Goal: Task Accomplishment & Management: Use online tool/utility

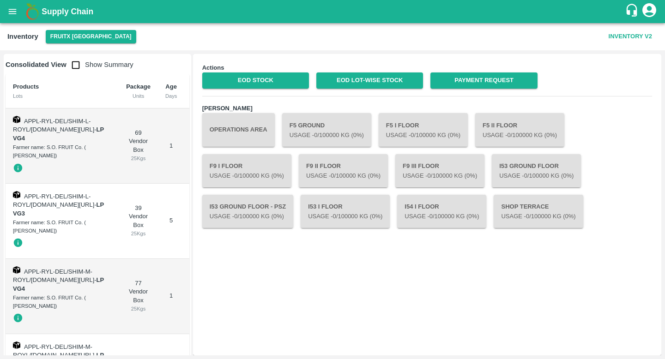
click at [12, 18] on button "open drawer" at bounding box center [12, 11] width 21 height 21
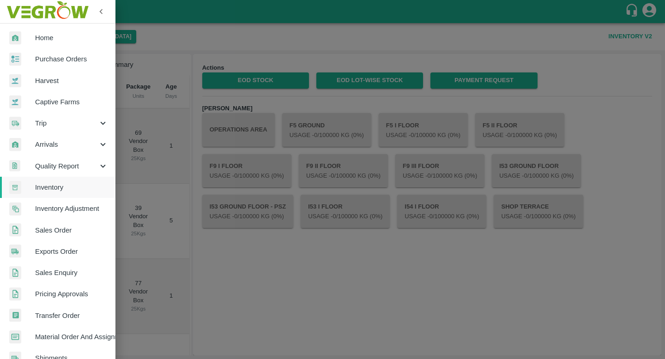
scroll to position [32, 0]
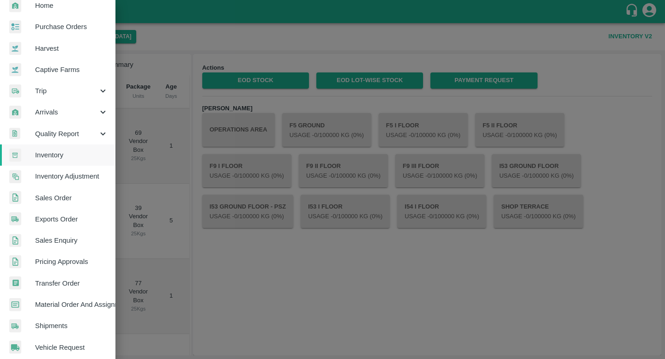
click at [82, 305] on span "Material Order And Assignment" at bounding box center [71, 305] width 73 height 10
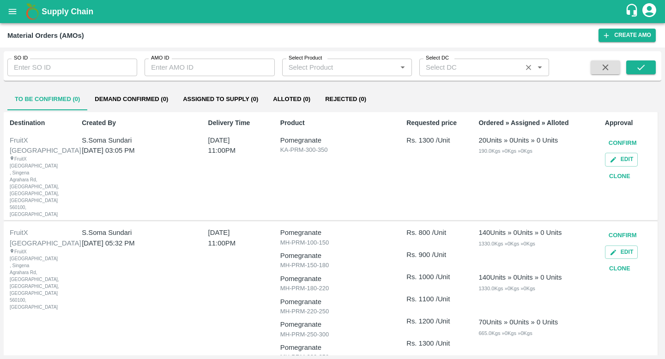
click at [491, 71] on input "Select DC" at bounding box center [470, 67] width 97 height 12
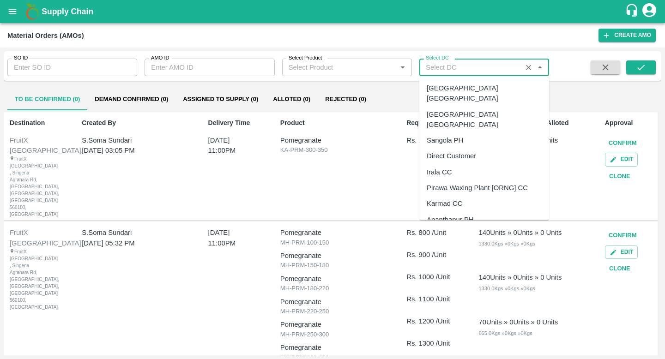
click at [468, 106] on div "[GEOGRAPHIC_DATA] [GEOGRAPHIC_DATA]" at bounding box center [484, 119] width 130 height 26
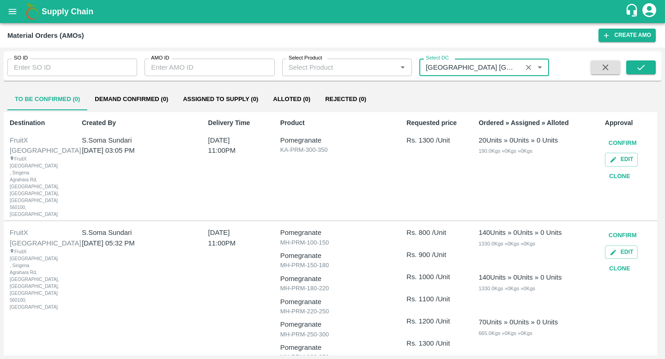
click at [484, 75] on div "Select DC   *" at bounding box center [484, 68] width 130 height 18
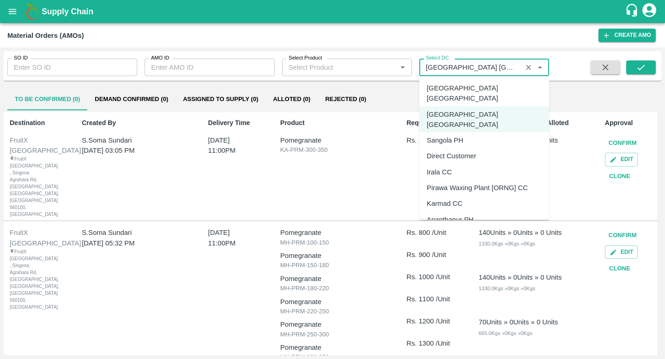
click at [463, 86] on div "[GEOGRAPHIC_DATA] [GEOGRAPHIC_DATA]" at bounding box center [483, 93] width 115 height 21
type input "[GEOGRAPHIC_DATA] [GEOGRAPHIC_DATA]"
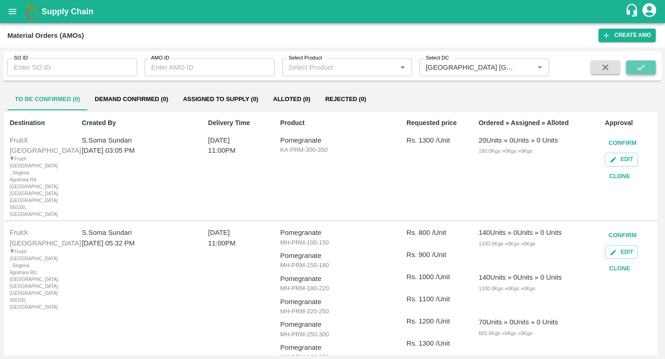
click at [648, 66] on button "submit" at bounding box center [641, 67] width 30 height 14
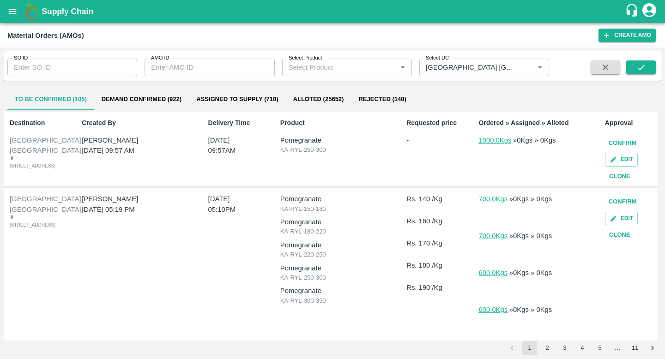
click at [130, 106] on button "Demand Confirmed (922)" at bounding box center [141, 99] width 95 height 22
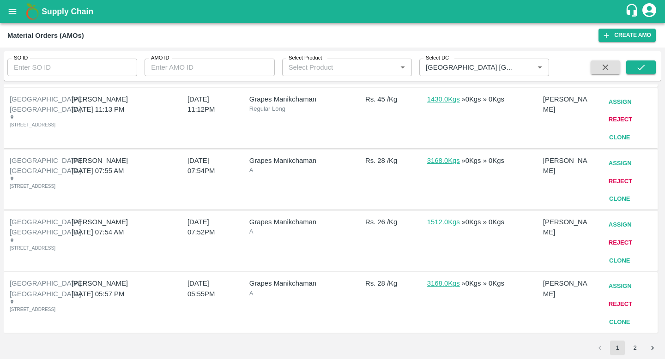
scroll to position [842, 0]
click at [635, 349] on button "2" at bounding box center [634, 348] width 15 height 15
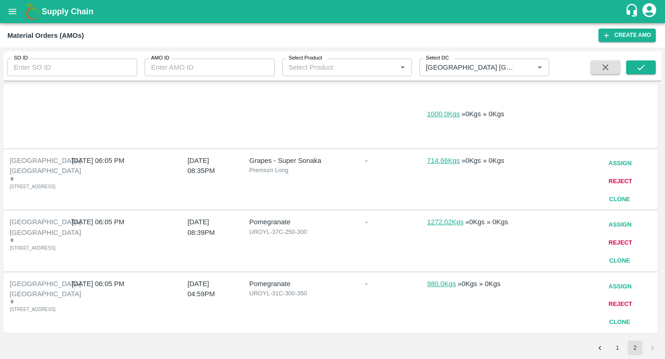
scroll to position [803, 0]
click at [614, 296] on button "Reject" at bounding box center [620, 304] width 31 height 16
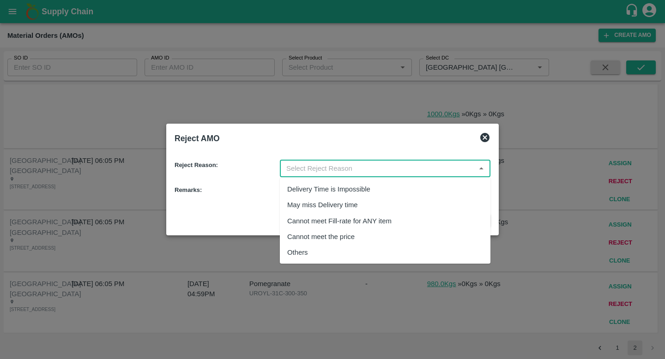
click at [402, 167] on input "input" at bounding box center [377, 168] width 190 height 12
click at [375, 247] on div "Others" at bounding box center [385, 253] width 210 height 16
type input "Others"
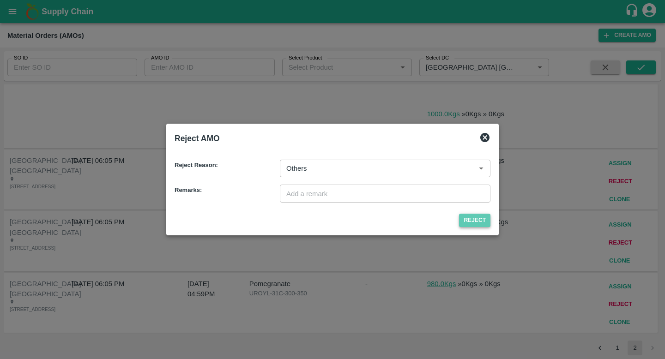
click at [475, 216] on button "Reject" at bounding box center [474, 220] width 31 height 13
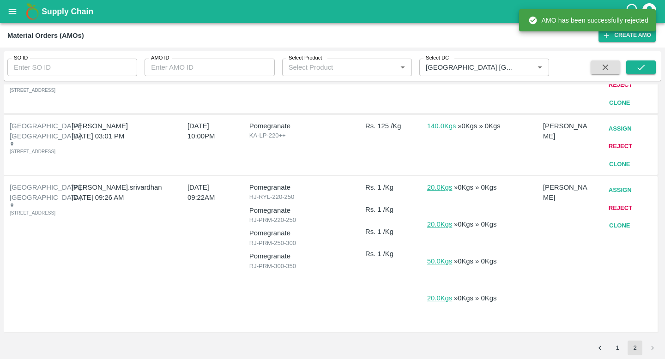
scroll to position [755, 0]
click at [623, 207] on button "Reject" at bounding box center [620, 208] width 31 height 16
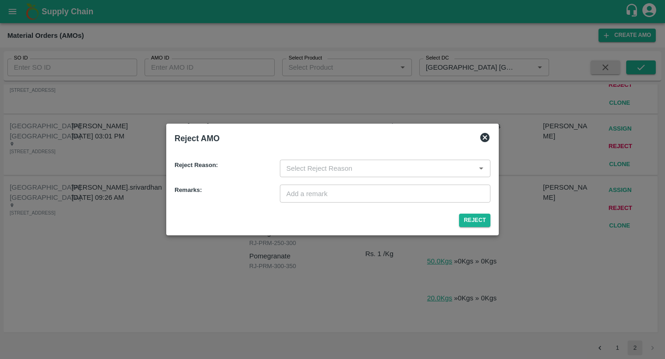
click at [361, 162] on input "input" at bounding box center [377, 168] width 190 height 12
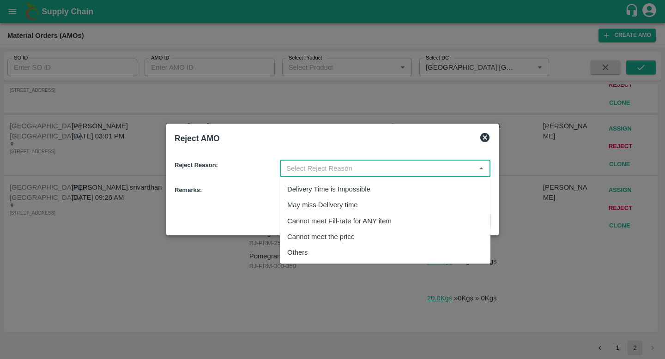
click at [357, 247] on div "Others" at bounding box center [385, 253] width 210 height 16
type input "Others"
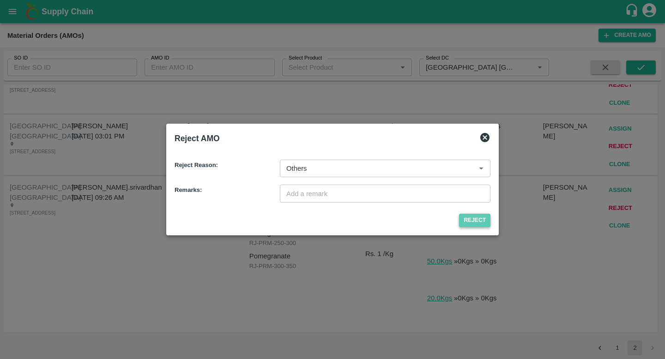
click at [468, 220] on button "Reject" at bounding box center [474, 220] width 31 height 13
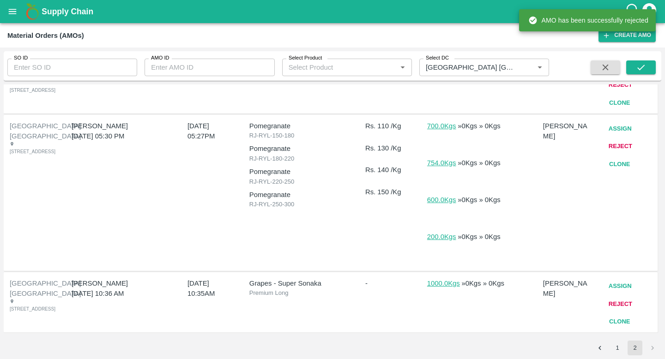
click at [622, 296] on button "Reject" at bounding box center [620, 304] width 31 height 16
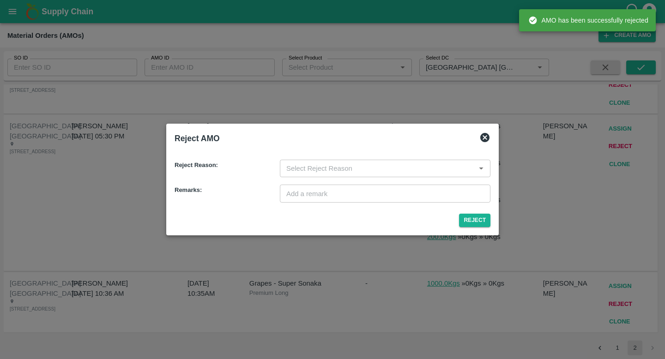
click at [370, 167] on input "input" at bounding box center [377, 168] width 190 height 12
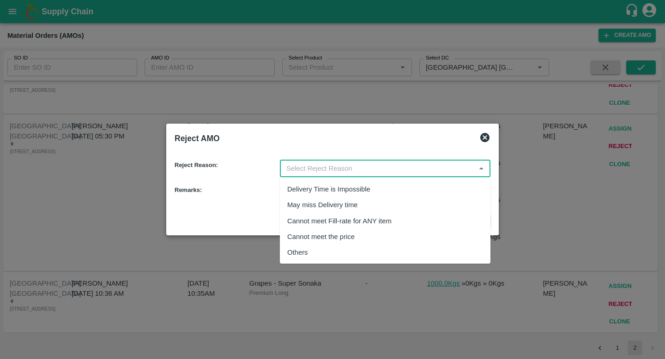
click at [364, 250] on div "Others" at bounding box center [385, 253] width 210 height 16
type input "Others"
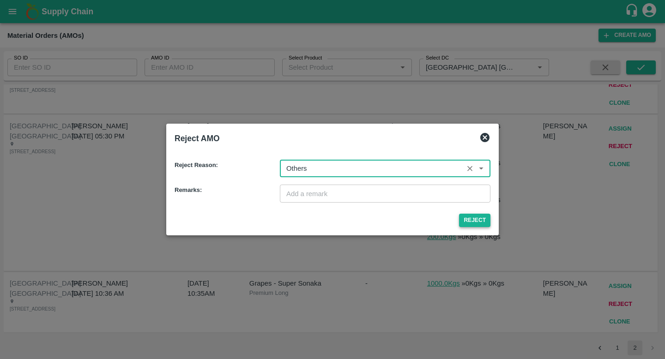
click at [468, 222] on button "Reject" at bounding box center [474, 220] width 31 height 13
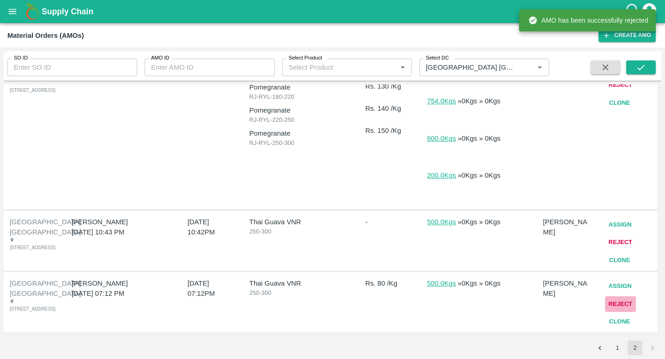
click at [624, 296] on button "Reject" at bounding box center [620, 304] width 31 height 16
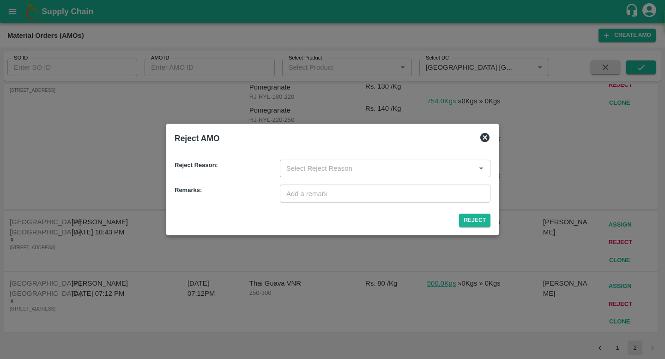
click at [379, 165] on input "input" at bounding box center [377, 168] width 190 height 12
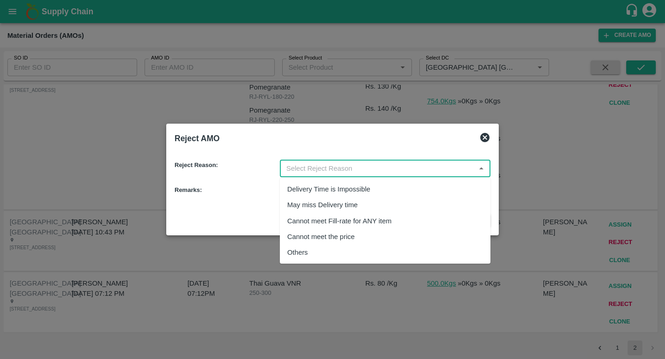
click at [371, 247] on div "Others" at bounding box center [385, 253] width 210 height 16
type input "Others"
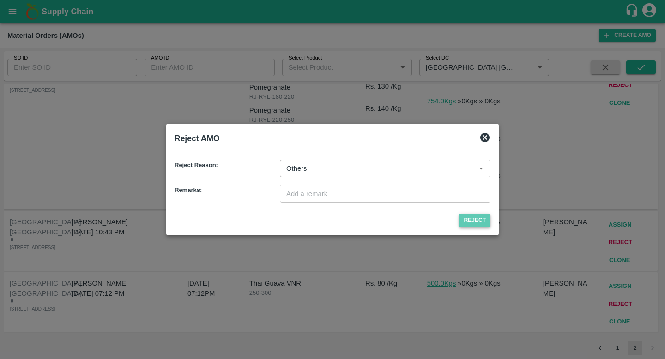
click at [482, 215] on button "Reject" at bounding box center [474, 220] width 31 height 13
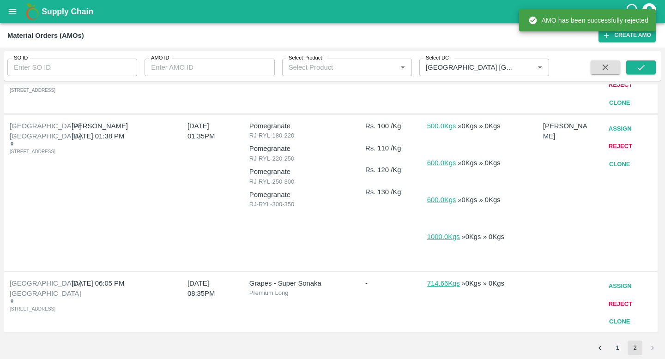
scroll to position [824, 0]
click at [616, 296] on button "Reject" at bounding box center [620, 304] width 31 height 16
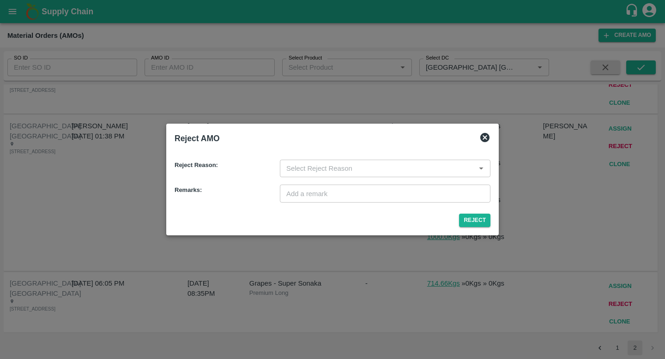
click at [399, 175] on div "​" at bounding box center [385, 169] width 210 height 18
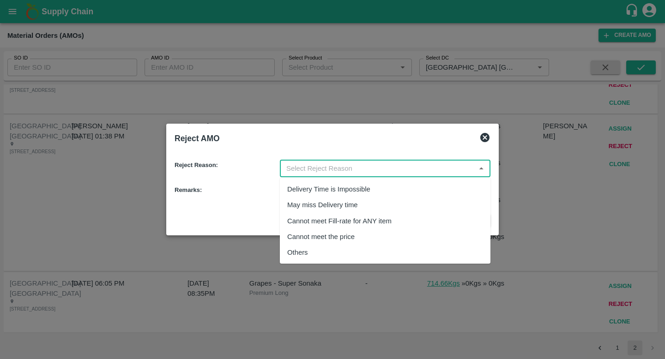
click at [391, 254] on div "Others" at bounding box center [385, 253] width 210 height 16
type input "Others"
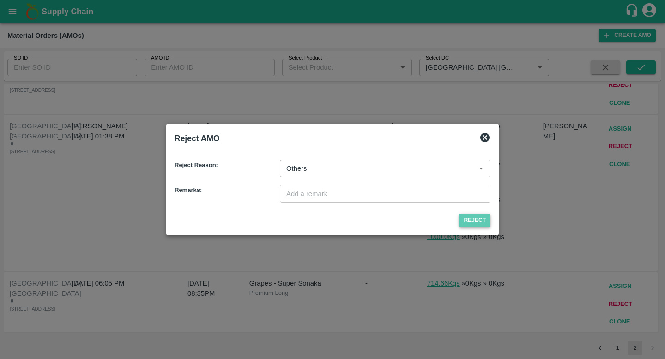
click at [473, 221] on button "Reject" at bounding box center [474, 220] width 31 height 13
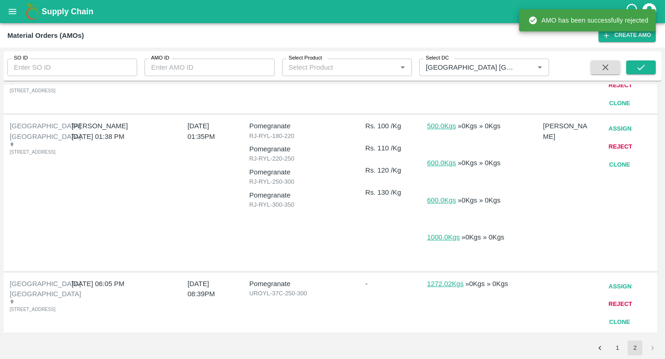
scroll to position [720, 0]
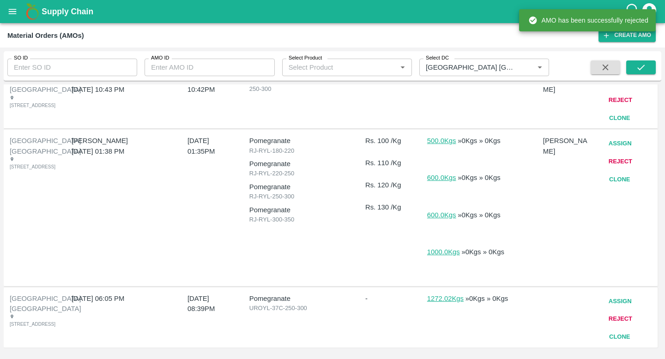
click at [622, 311] on button "Reject" at bounding box center [620, 319] width 31 height 16
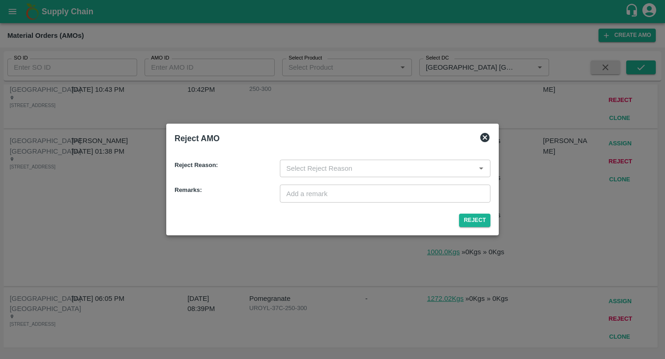
click at [393, 172] on input "input" at bounding box center [377, 168] width 190 height 12
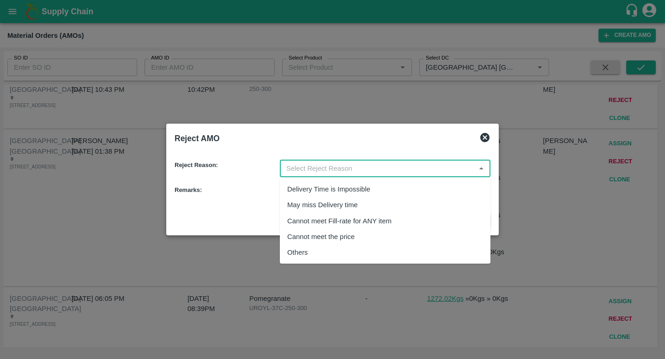
click at [383, 246] on div "Others" at bounding box center [385, 253] width 210 height 16
type input "Others"
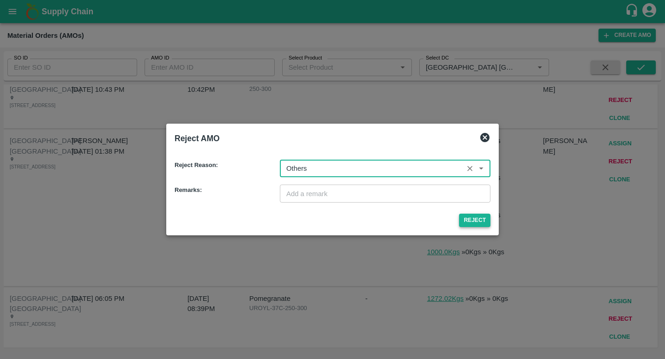
click at [477, 222] on button "Reject" at bounding box center [474, 220] width 31 height 13
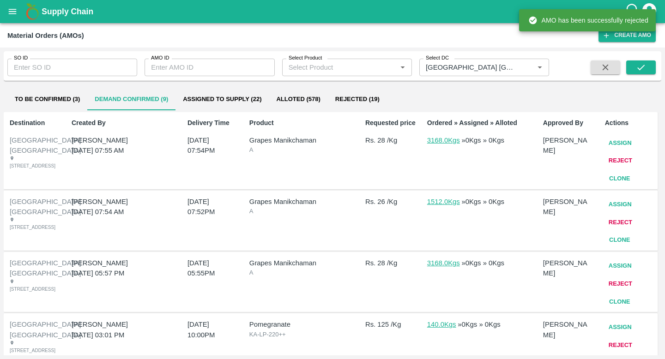
scroll to position [541, 0]
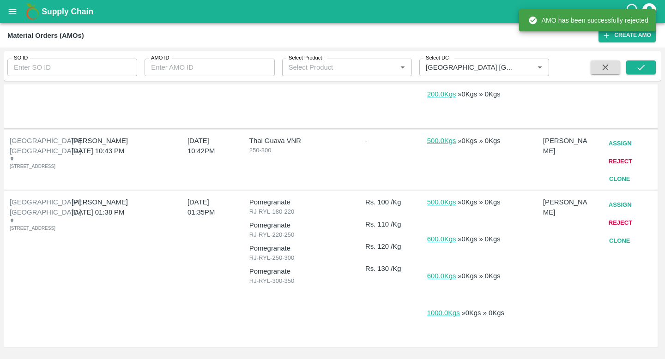
click at [618, 219] on button "Reject" at bounding box center [620, 223] width 31 height 16
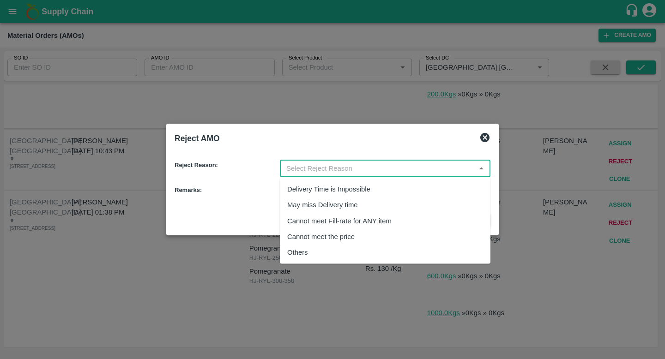
click at [360, 173] on input "input" at bounding box center [377, 168] width 190 height 12
click at [348, 246] on div "Others" at bounding box center [385, 253] width 210 height 16
type input "Others"
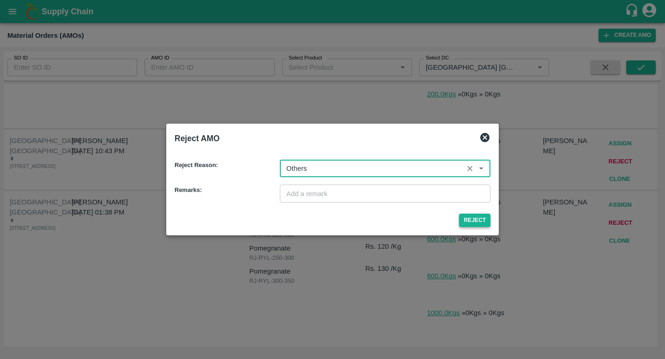
click at [477, 217] on button "Reject" at bounding box center [474, 220] width 31 height 13
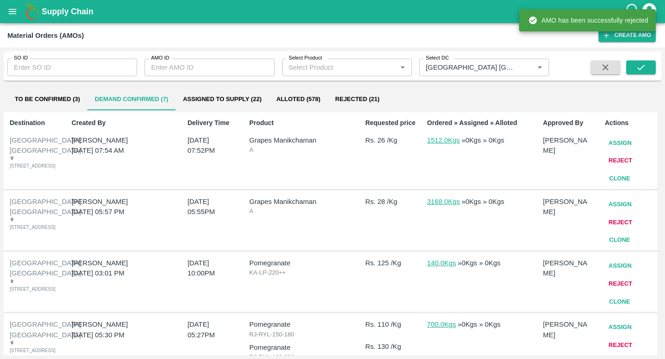
scroll to position [295, 0]
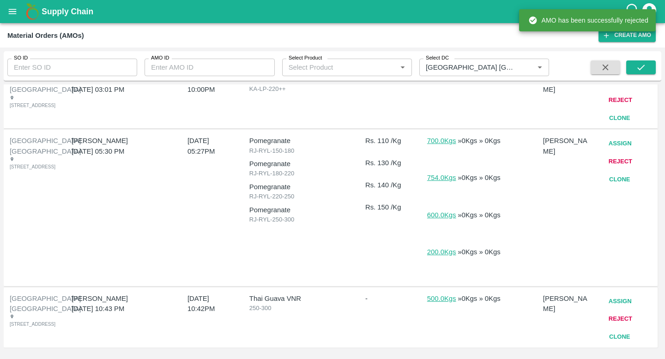
click at [617, 311] on button "Reject" at bounding box center [620, 319] width 31 height 16
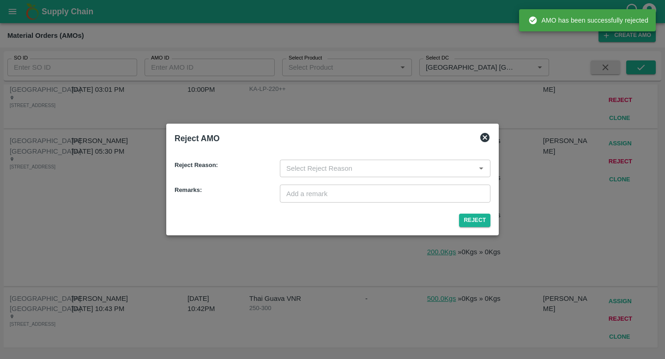
click at [340, 171] on input "input" at bounding box center [377, 168] width 190 height 12
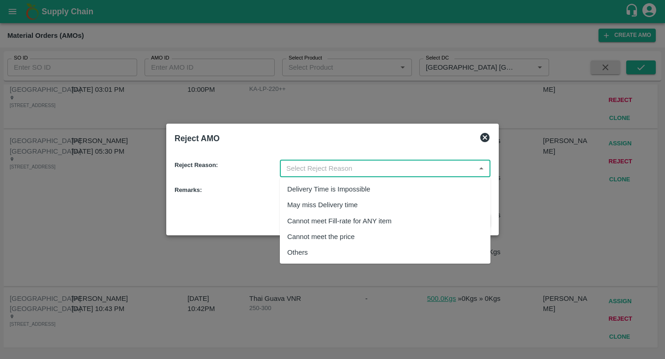
click at [352, 253] on div "Others" at bounding box center [385, 253] width 210 height 16
type input "Others"
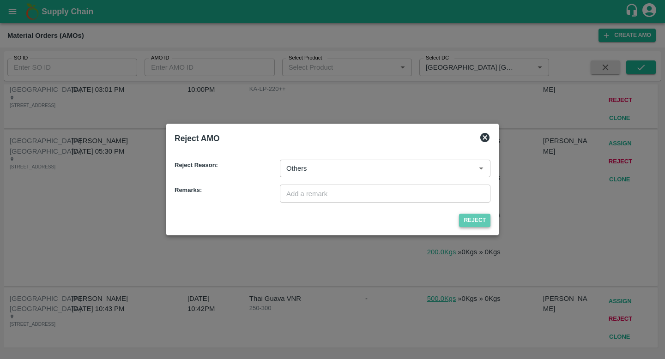
click at [460, 220] on button "Reject" at bounding box center [474, 220] width 31 height 13
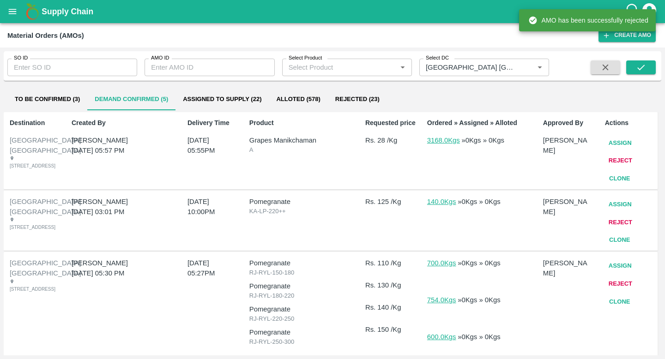
scroll to position [116, 0]
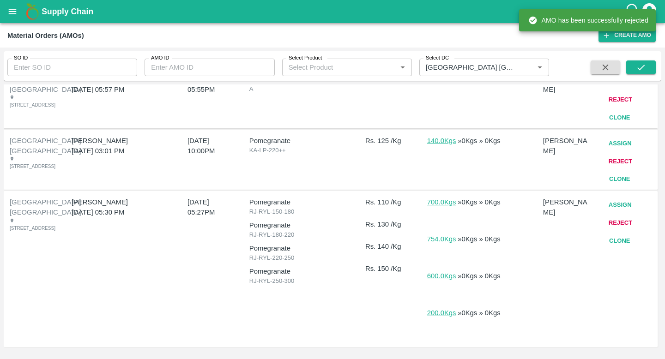
click at [613, 221] on button "Reject" at bounding box center [620, 223] width 31 height 16
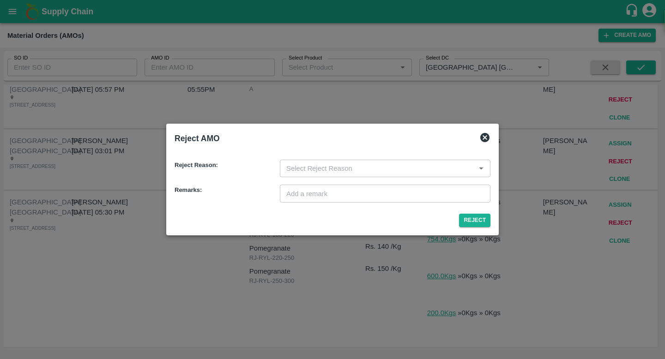
click at [382, 159] on div "Reject Reason: ​ Remarks: ​" at bounding box center [332, 178] width 323 height 58
click at [377, 167] on input "input" at bounding box center [377, 168] width 190 height 12
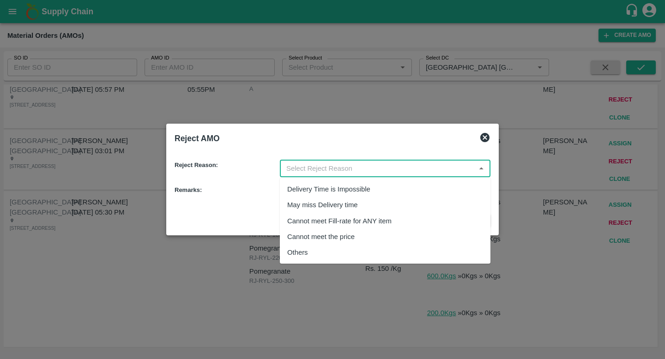
click at [365, 251] on div "Others" at bounding box center [385, 253] width 210 height 16
type input "Others"
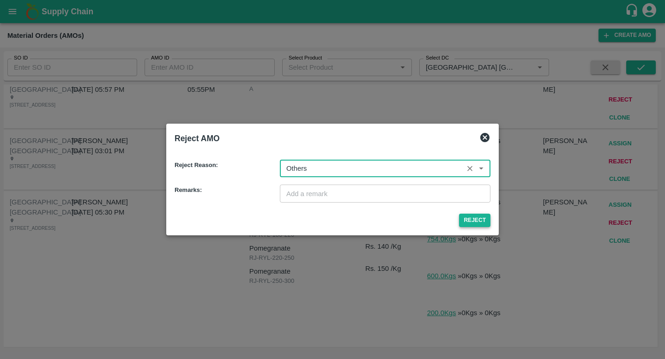
click at [471, 223] on button "Reject" at bounding box center [474, 220] width 31 height 13
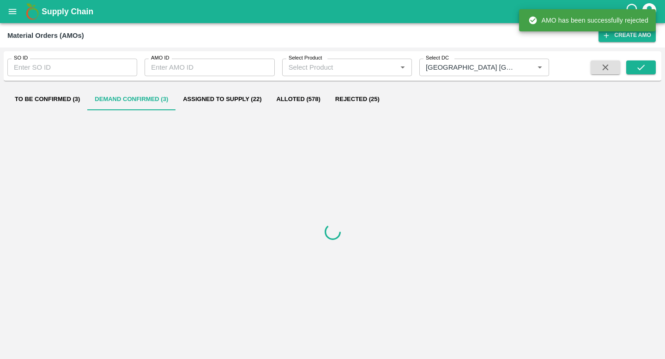
scroll to position [0, 0]
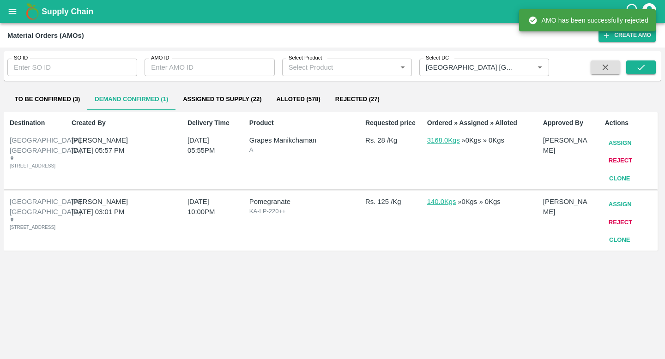
click at [624, 231] on button "Reject" at bounding box center [620, 223] width 31 height 16
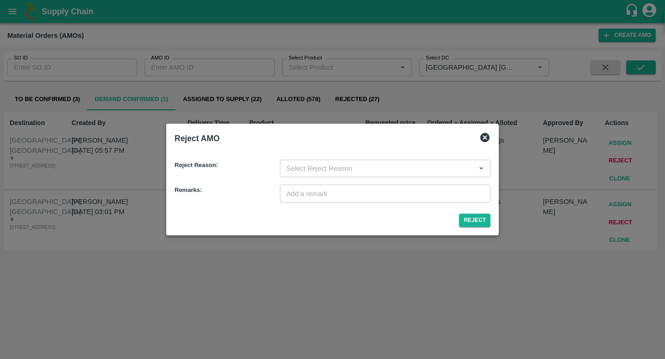
click at [351, 174] on input "input" at bounding box center [377, 168] width 190 height 12
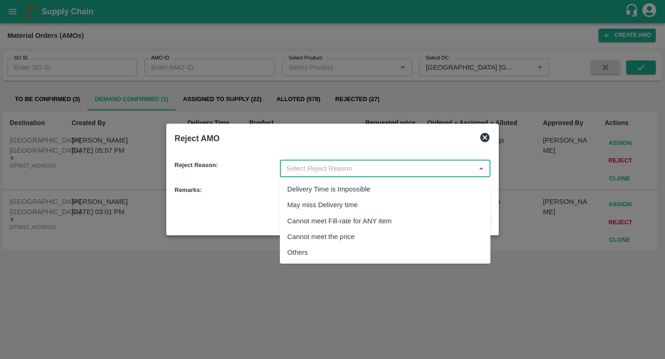
click at [345, 250] on div "Others" at bounding box center [385, 253] width 210 height 16
type input "Others"
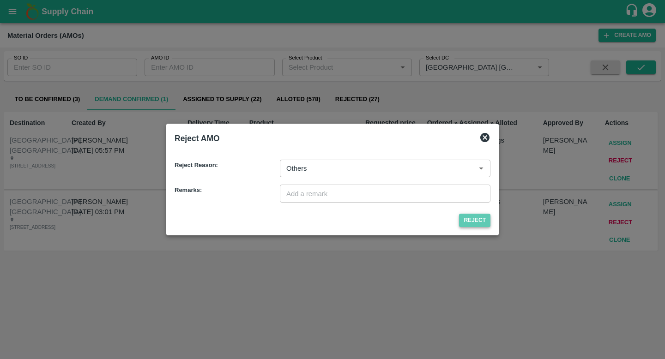
click at [469, 217] on button "Reject" at bounding box center [474, 220] width 31 height 13
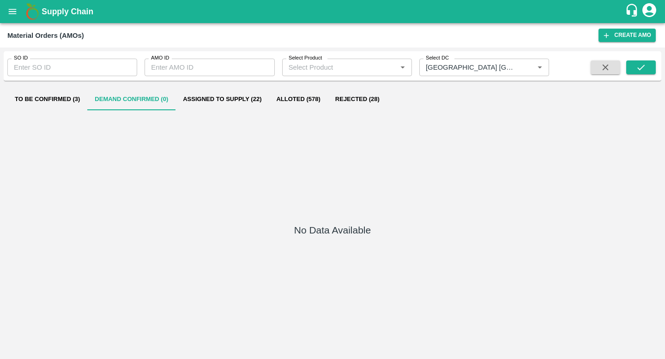
click at [211, 99] on button "Assigned to Supply (22)" at bounding box center [221, 99] width 93 height 22
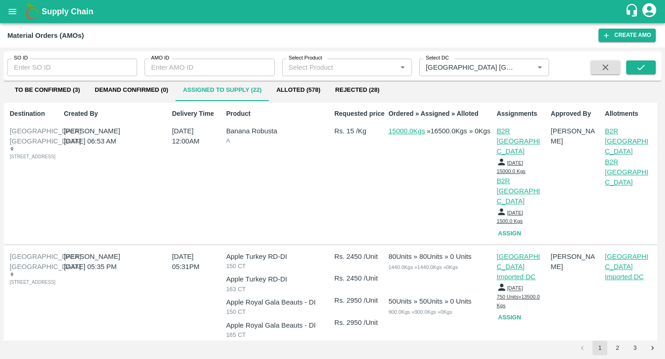
scroll to position [7, 0]
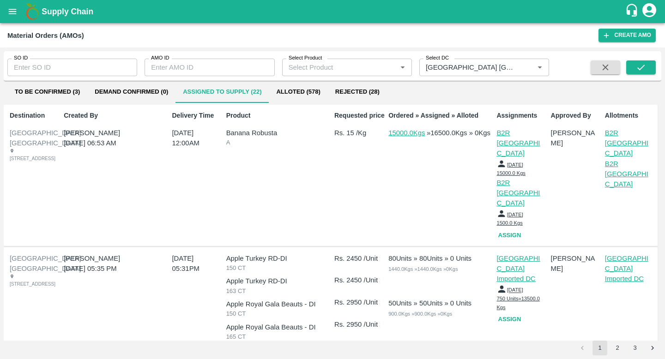
click at [611, 145] on p "B2R [GEOGRAPHIC_DATA]" at bounding box center [628, 143] width 46 height 31
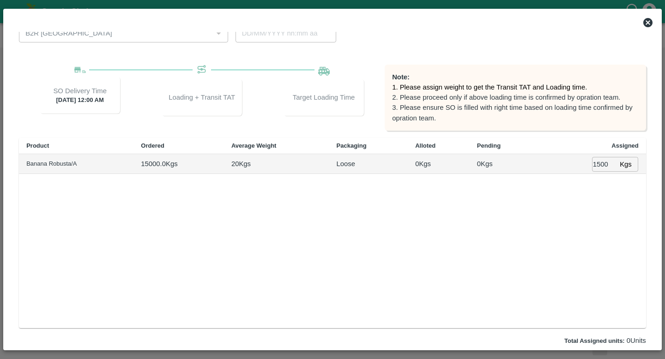
type input "07/09/2024 09:00 PM"
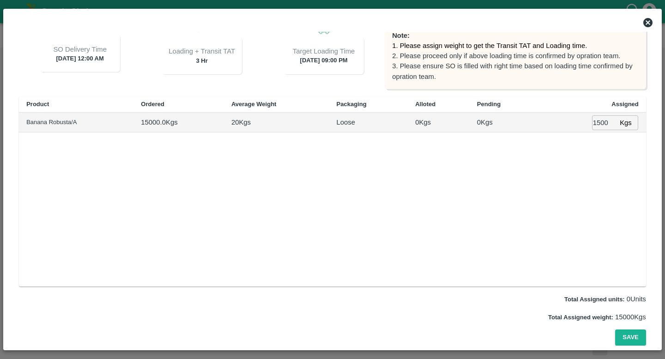
scroll to position [0, 0]
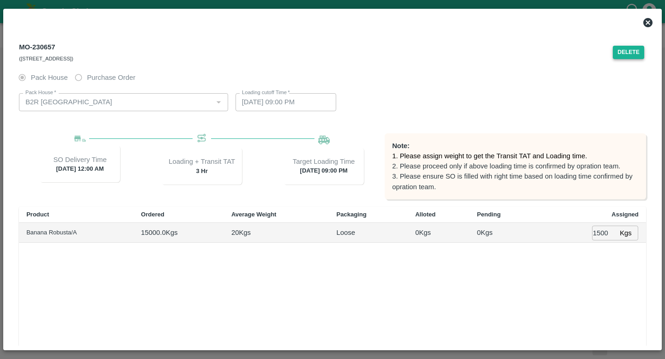
click at [629, 46] on button "Delete" at bounding box center [627, 52] width 31 height 13
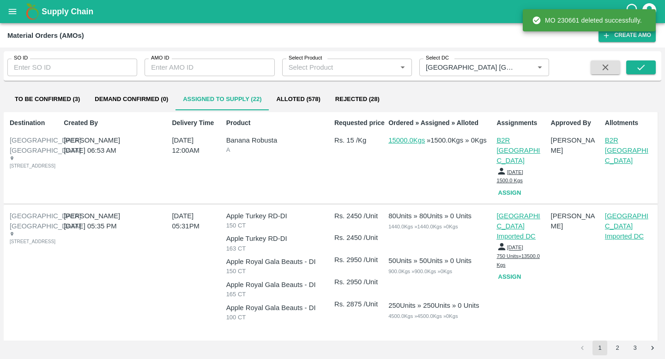
click at [606, 152] on p "B2R [GEOGRAPHIC_DATA]" at bounding box center [628, 150] width 46 height 31
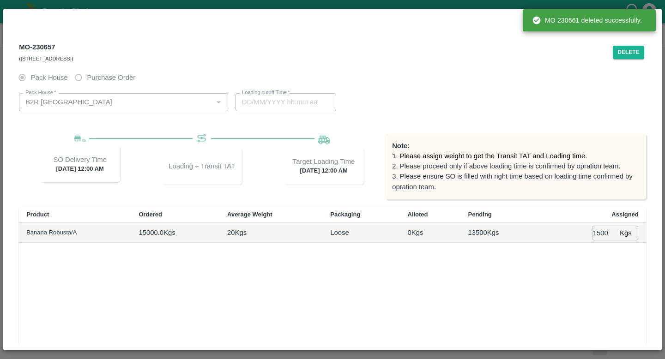
type input "08/09/2024 12:00 AM"
type input "07/09/2024 11:00 PM"
click at [628, 49] on button "Delete" at bounding box center [627, 52] width 31 height 13
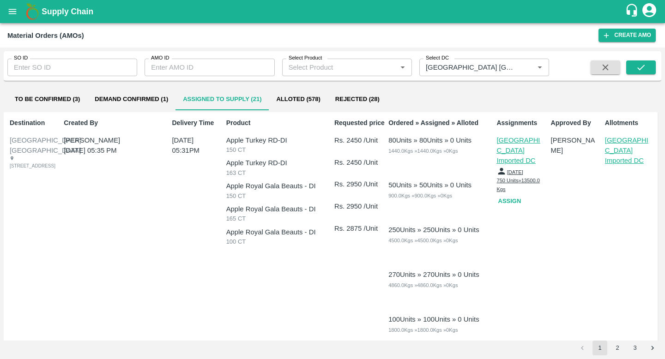
click at [617, 148] on p "[GEOGRAPHIC_DATA] Imported DC" at bounding box center [628, 150] width 46 height 31
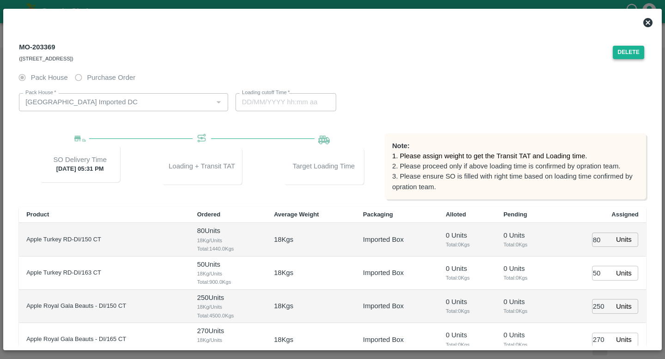
type input "24/04/2024 03:13 PM"
click at [625, 48] on button "Delete" at bounding box center [627, 52] width 31 height 13
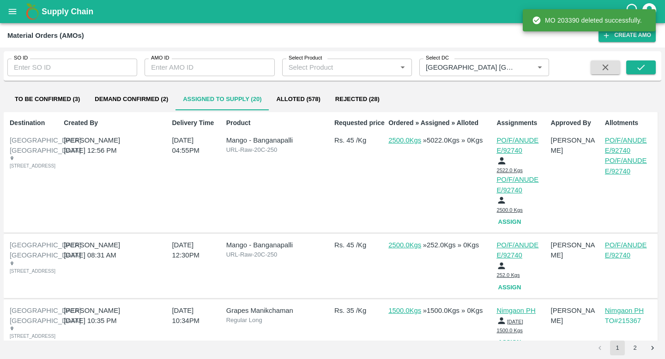
click at [617, 166] on p "PO/F/ANUDEE/92740" at bounding box center [628, 166] width 46 height 21
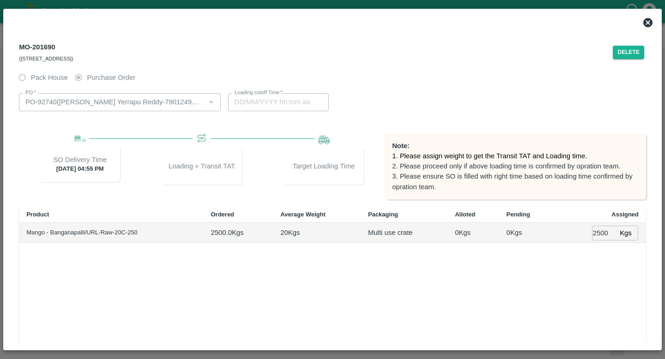
type input "14/04/2024 05:29 PM"
click at [87, 169] on div "SO Delivery Time 15 Apr 2024, 04:55 PM" at bounding box center [80, 163] width 80 height 37
click at [149, 203] on div "Pack House Purchase Order PO   * PO   * Loading cutoff Time   * 14/04/2024 05:2…" at bounding box center [332, 262] width 627 height 387
click at [625, 54] on button "Delete" at bounding box center [627, 52] width 31 height 13
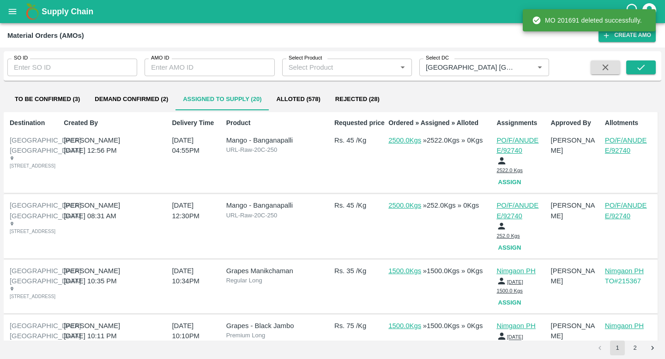
click at [613, 149] on p "PO/F/ANUDEE/92740" at bounding box center [628, 145] width 46 height 21
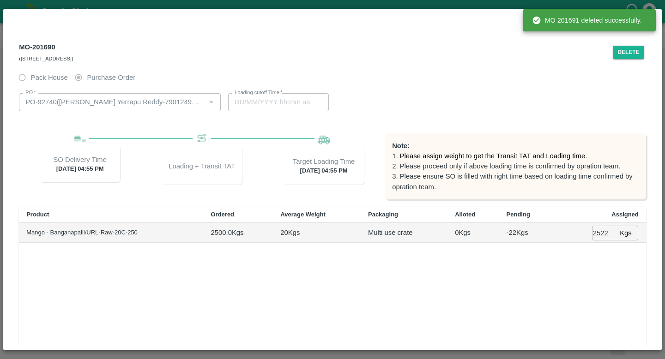
type input "15/04/2024 04:55 PM"
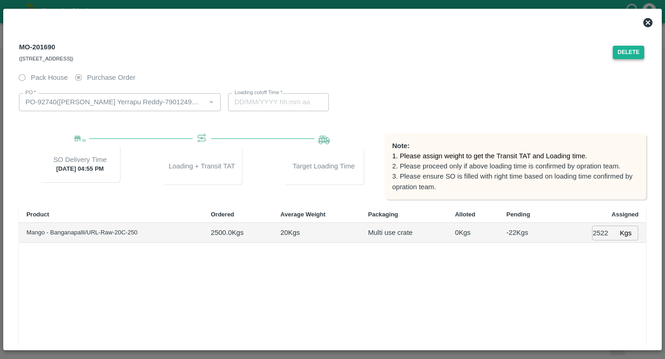
type input "14/04/2024 06:29 PM"
click at [621, 56] on button "Delete" at bounding box center [627, 52] width 31 height 13
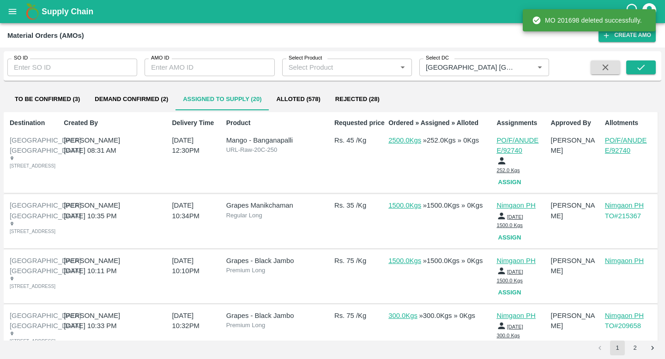
click at [627, 147] on p "PO/F/ANUDEE/92740" at bounding box center [628, 145] width 46 height 21
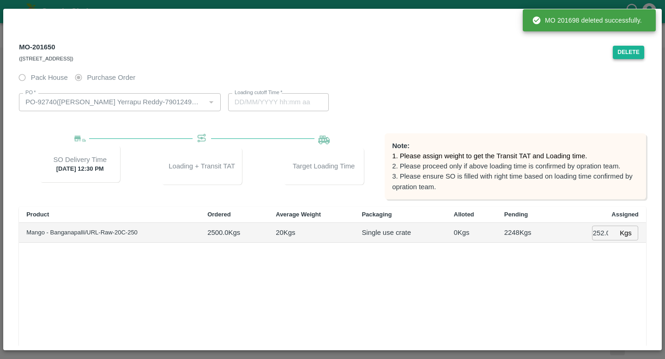
type input "14/04/2024 03:04 PM"
click at [624, 56] on button "Delete" at bounding box center [627, 52] width 31 height 13
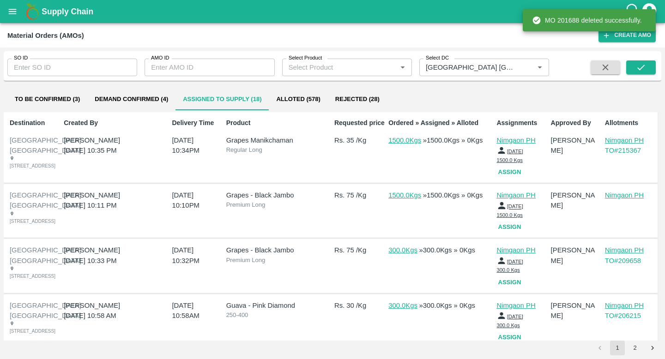
click at [620, 156] on div "Allotments Nimgaon PH TO# 215367" at bounding box center [628, 147] width 54 height 66
click at [621, 142] on p "Nimgaon PH" at bounding box center [628, 140] width 46 height 10
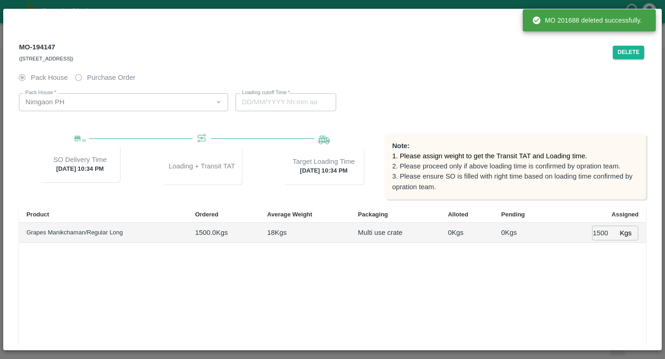
type input "15/03/2024 10:34 PM"
type input "15/03/2024 07:40 AM"
click at [627, 54] on button "Delete" at bounding box center [627, 52] width 31 height 13
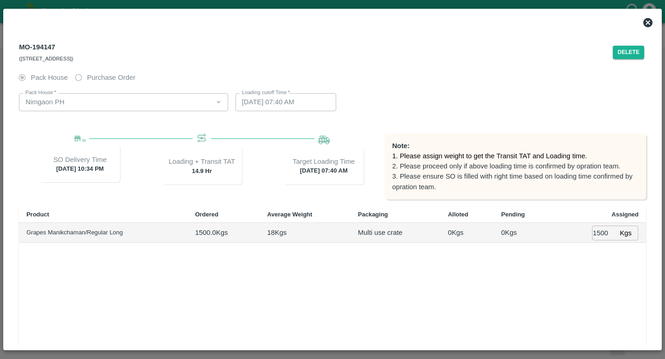
click at [505, 102] on div "Pack House   * Pack House   * Loading cutoff Time   * 15/03/2024 07:40 AM Loadi…" at bounding box center [332, 102] width 627 height 32
click at [649, 24] on icon at bounding box center [647, 22] width 9 height 9
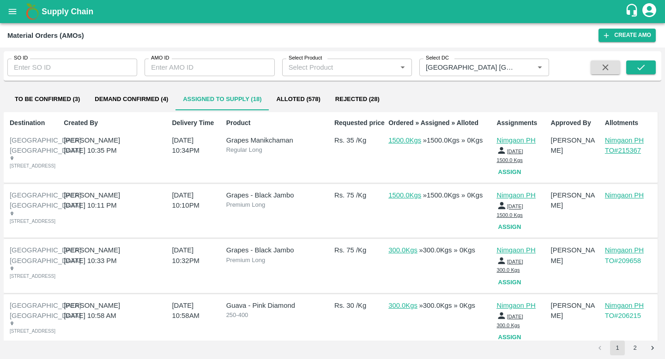
click at [628, 151] on p "TO# 215367" at bounding box center [630, 150] width 50 height 10
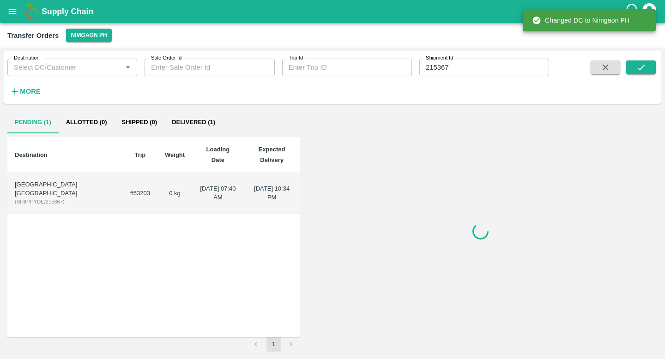
click at [157, 177] on td "0 kg" at bounding box center [174, 193] width 35 height 41
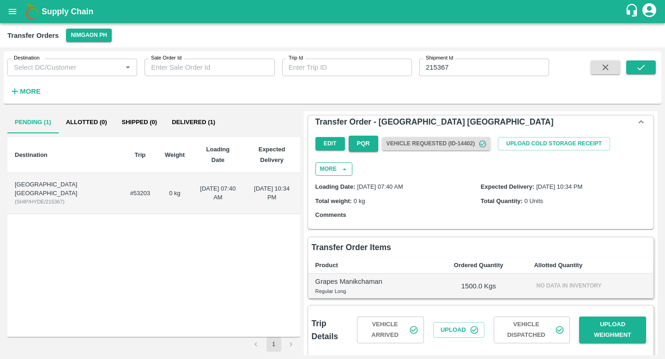
click at [343, 171] on icon "button" at bounding box center [344, 169] width 8 height 8
click at [337, 172] on button "More" at bounding box center [333, 168] width 37 height 13
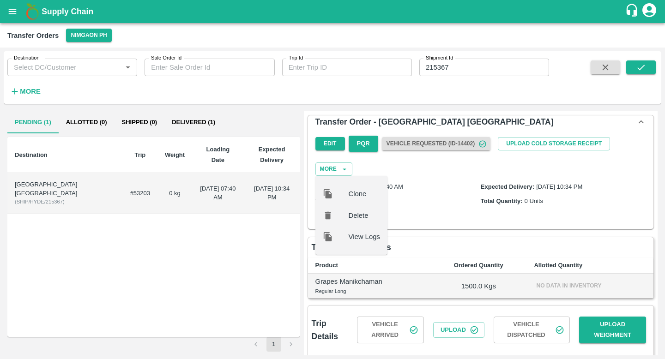
click at [354, 215] on span "Delete" at bounding box center [363, 215] width 31 height 10
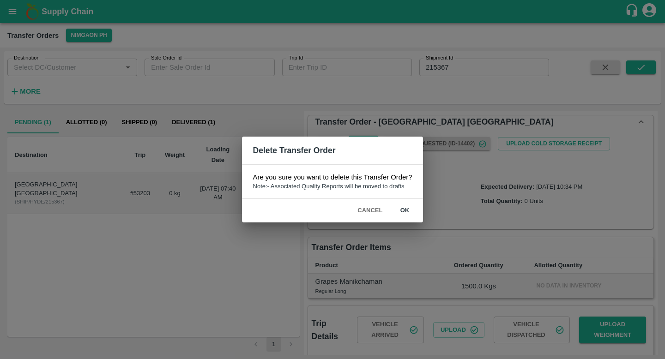
click at [403, 209] on button "ok" at bounding box center [405, 211] width 30 height 16
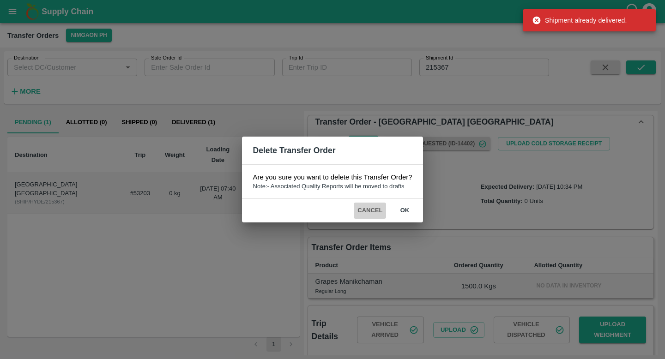
click at [376, 210] on button "Cancel" at bounding box center [370, 211] width 32 height 16
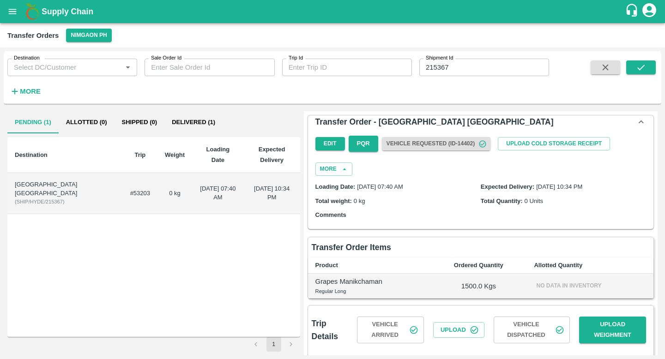
click at [192, 184] on td "[DATE] 07:40 AM" at bounding box center [218, 193] width 52 height 41
click at [201, 127] on button "Delivered (1)" at bounding box center [193, 122] width 58 height 22
click at [40, 126] on button "Pending (1)" at bounding box center [32, 122] width 51 height 22
click at [171, 125] on button "Delivered (1)" at bounding box center [193, 122] width 58 height 22
click at [39, 125] on button "Pending (1)" at bounding box center [32, 122] width 51 height 22
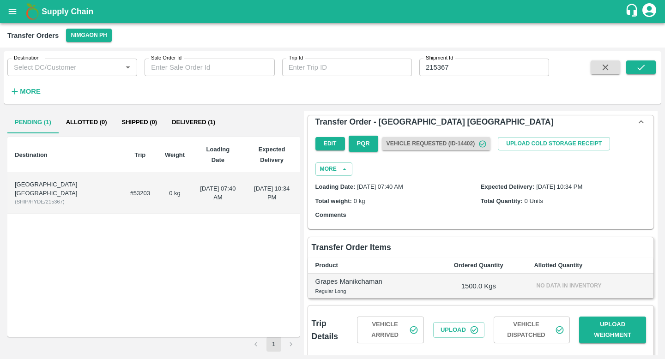
click at [192, 192] on td "[DATE] 07:40 AM" at bounding box center [218, 193] width 52 height 41
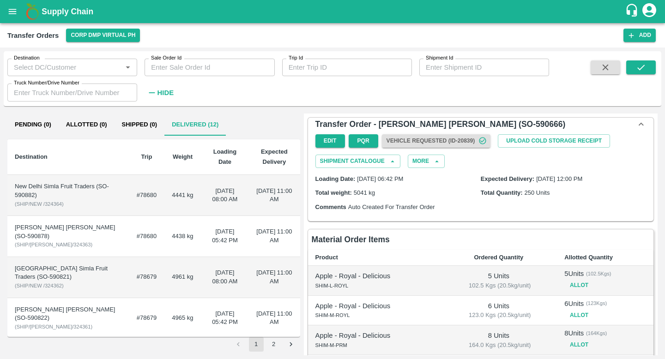
scroll to position [323, 0]
click at [15, 17] on button "open drawer" at bounding box center [12, 11] width 21 height 21
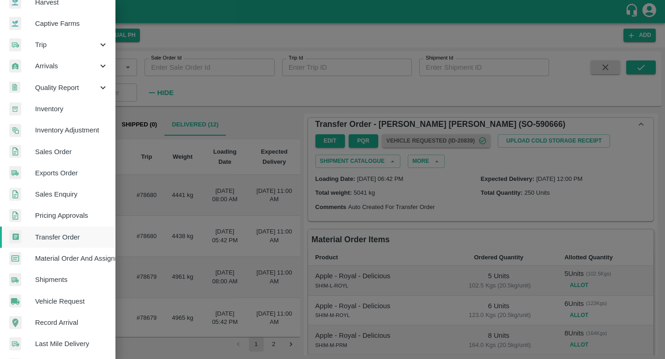
scroll to position [92, 0]
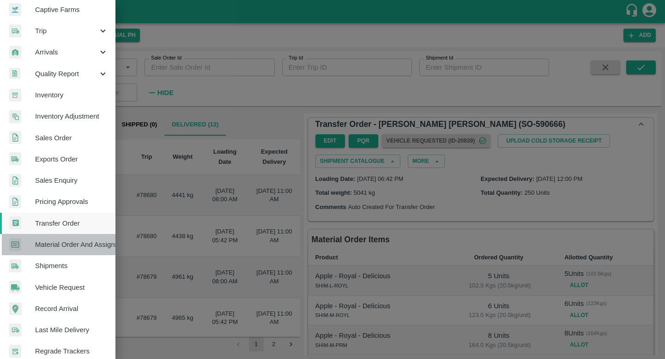
click at [73, 247] on span "Material Order And Assignment" at bounding box center [71, 245] width 73 height 10
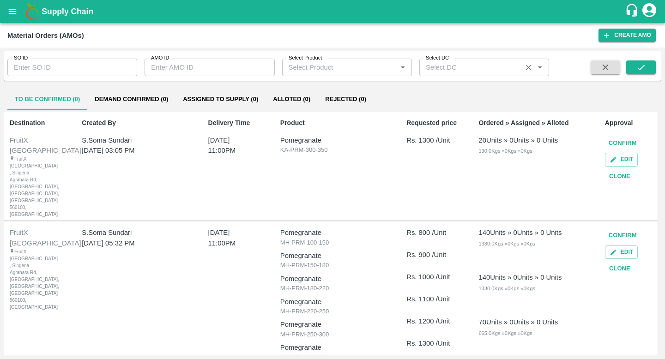
click at [463, 70] on input "Select DC" at bounding box center [470, 67] width 97 height 12
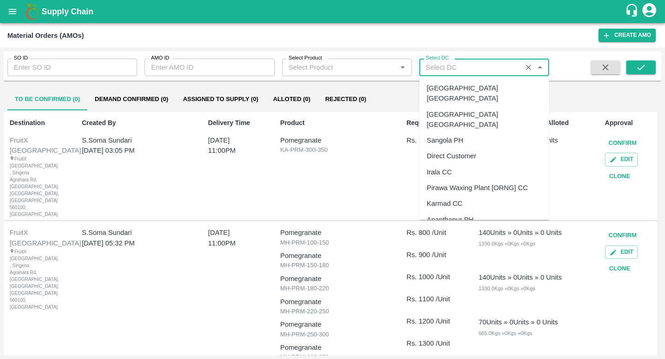
click at [462, 85] on div "[GEOGRAPHIC_DATA] [GEOGRAPHIC_DATA]" at bounding box center [483, 93] width 115 height 21
type input "[GEOGRAPHIC_DATA] [GEOGRAPHIC_DATA]"
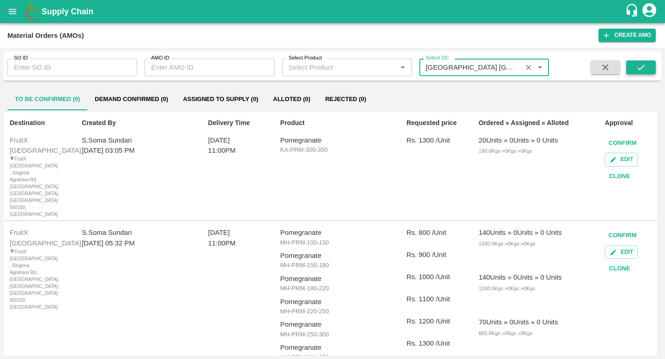
click at [640, 66] on icon "submit" at bounding box center [640, 67] width 10 height 10
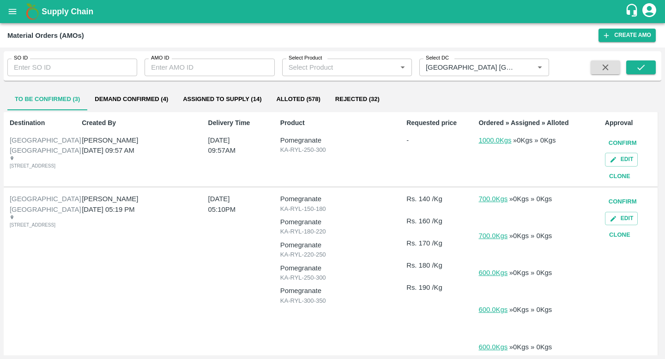
click at [218, 96] on button "Assigned to Supply (14)" at bounding box center [221, 99] width 93 height 22
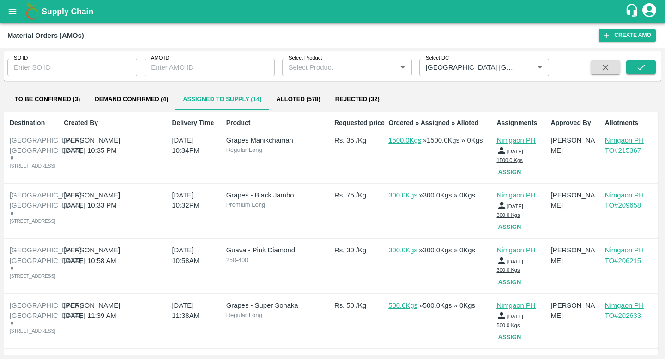
click at [146, 99] on button "Demand Confirmed (4)" at bounding box center [131, 99] width 88 height 22
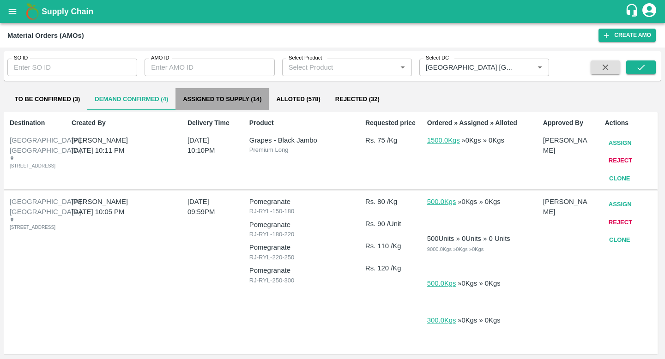
click at [220, 102] on button "Assigned to Supply (14)" at bounding box center [221, 99] width 93 height 22
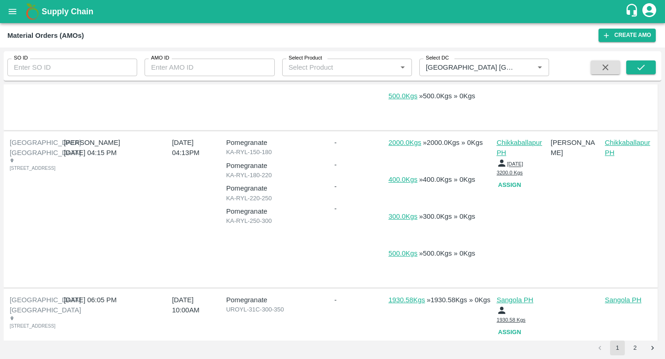
scroll to position [992, 0]
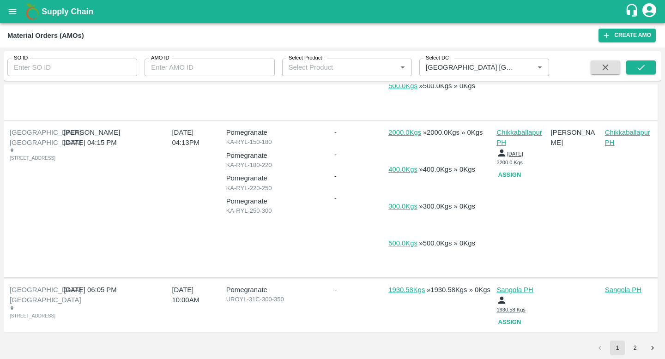
click at [625, 324] on div "Sangola PH" at bounding box center [628, 305] width 54 height 49
click at [635, 350] on button "2" at bounding box center [634, 348] width 15 height 15
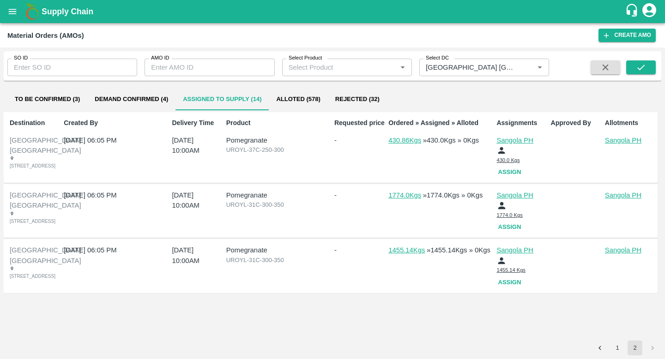
scroll to position [63, 0]
click at [623, 253] on p "Sangola PH" at bounding box center [628, 250] width 46 height 10
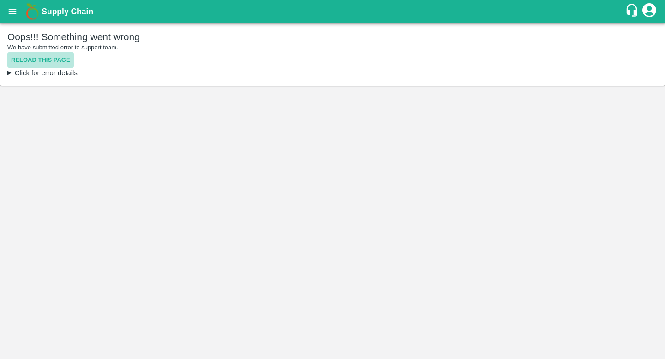
click at [60, 61] on button "Reload this page" at bounding box center [40, 60] width 66 height 16
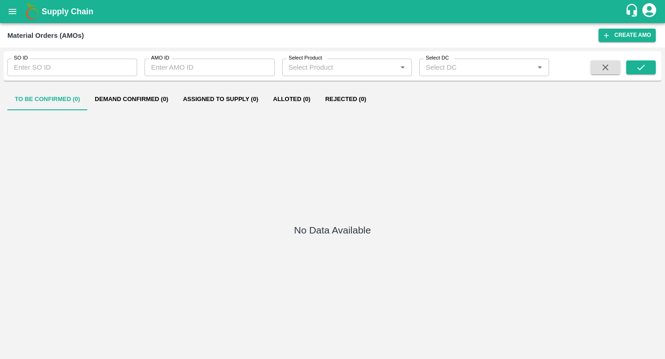
type input "[GEOGRAPHIC_DATA] [GEOGRAPHIC_DATA]"
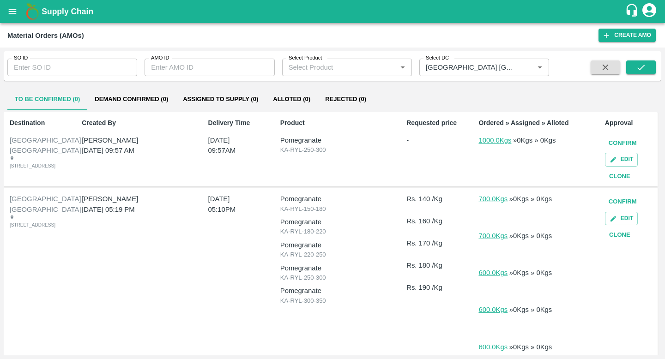
click at [208, 95] on button "Assigned to Supply (0)" at bounding box center [220, 99] width 90 height 22
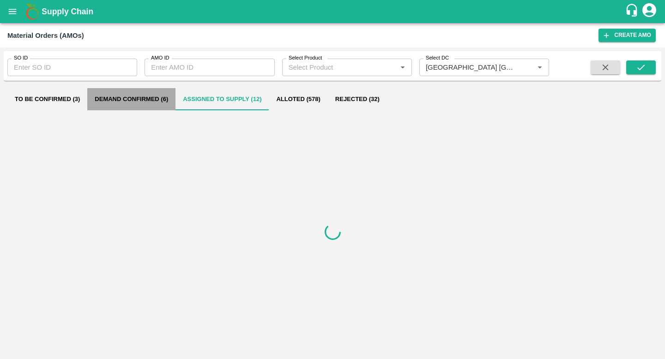
click at [147, 102] on button "Demand Confirmed (6)" at bounding box center [131, 99] width 88 height 22
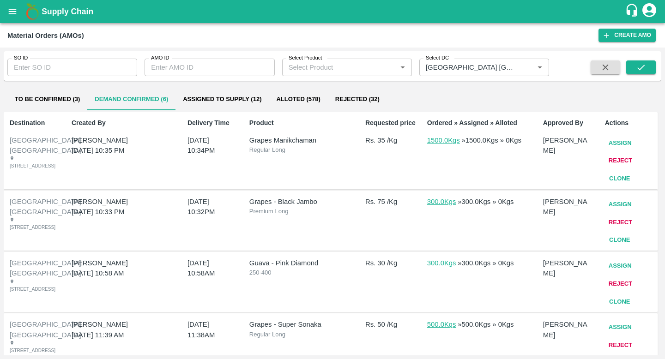
click at [621, 159] on button "Reject" at bounding box center [620, 161] width 31 height 16
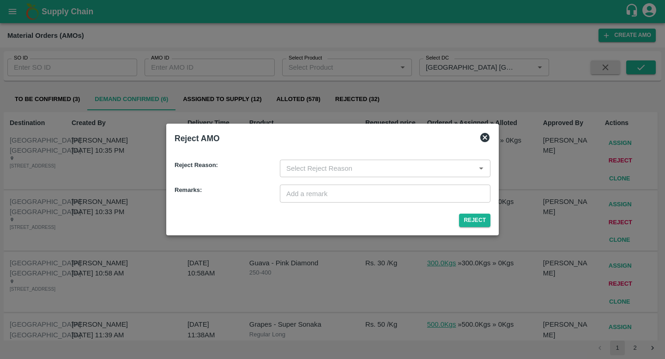
click at [409, 156] on div "Reject Reason: ​ Remarks: ​" at bounding box center [332, 178] width 323 height 58
click at [408, 162] on input "input" at bounding box center [377, 168] width 190 height 12
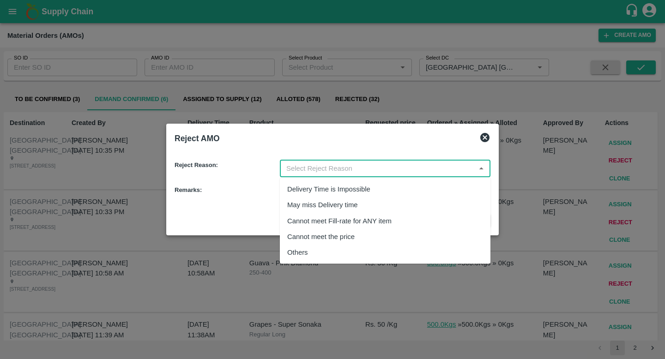
click at [346, 253] on div "Others" at bounding box center [385, 253] width 210 height 16
type input "Others"
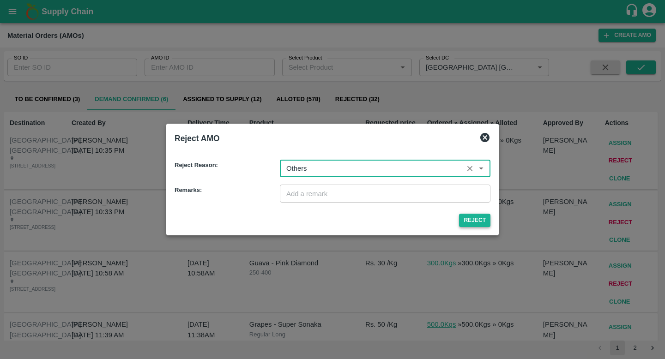
click at [479, 214] on button "Reject" at bounding box center [474, 220] width 31 height 13
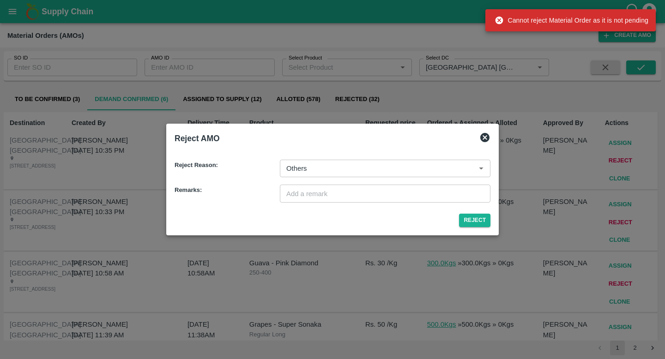
click at [486, 135] on icon at bounding box center [484, 137] width 9 height 9
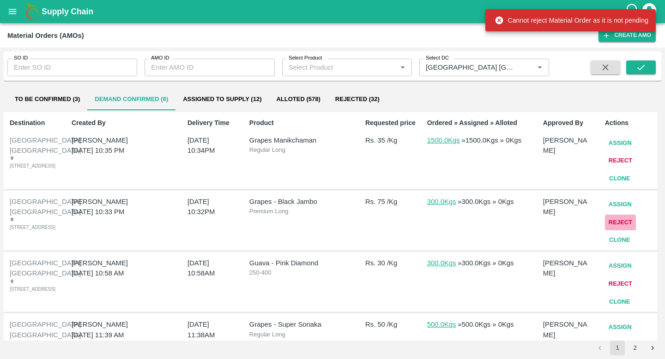
click at [620, 231] on button "Reject" at bounding box center [620, 223] width 31 height 16
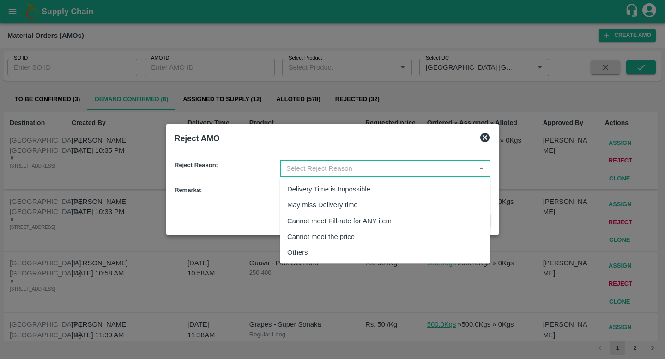
click at [373, 169] on input "input" at bounding box center [377, 168] width 190 height 12
click at [357, 246] on div "Others" at bounding box center [385, 253] width 210 height 16
type input "Others"
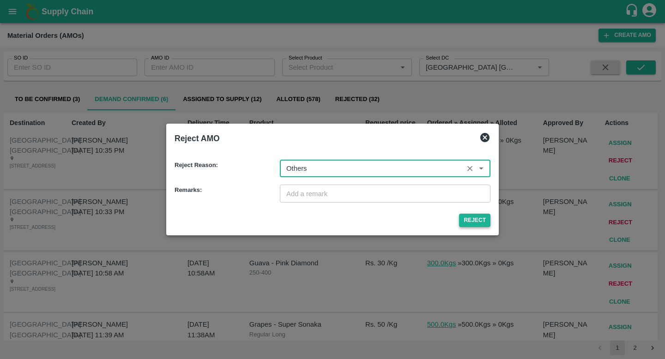
click at [472, 219] on button "Reject" at bounding box center [474, 220] width 31 height 13
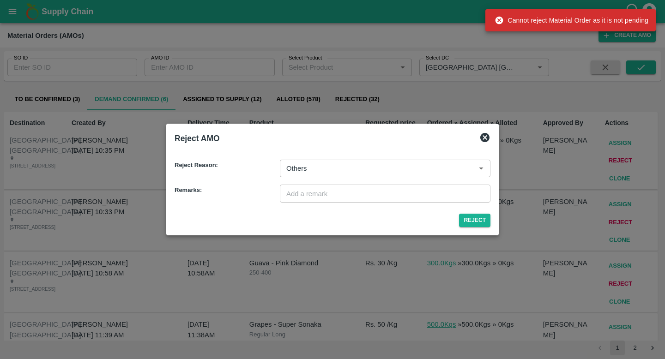
click at [484, 144] on div "Reject AMO" at bounding box center [332, 138] width 323 height 20
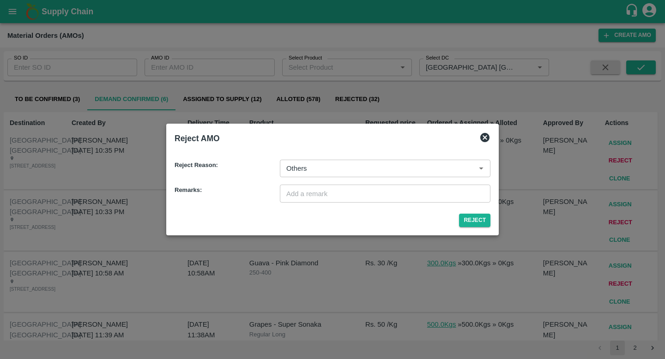
click at [484, 139] on icon at bounding box center [484, 137] width 9 height 9
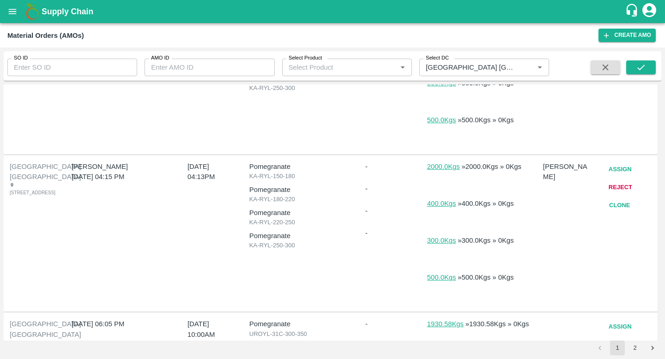
scroll to position [892, 0]
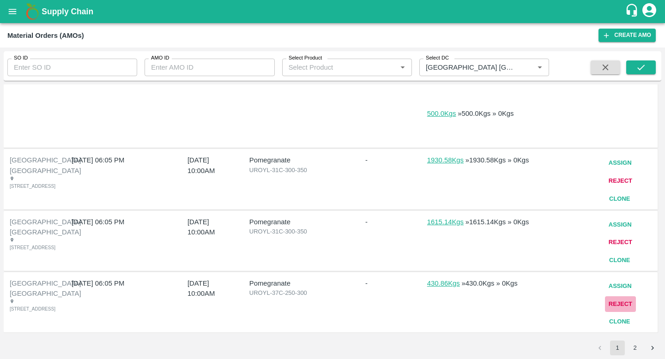
click at [622, 296] on button "Reject" at bounding box center [620, 304] width 31 height 16
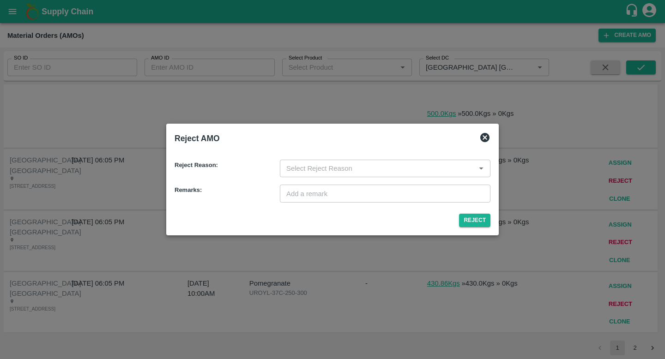
click at [451, 177] on div "​" at bounding box center [385, 169] width 210 height 18
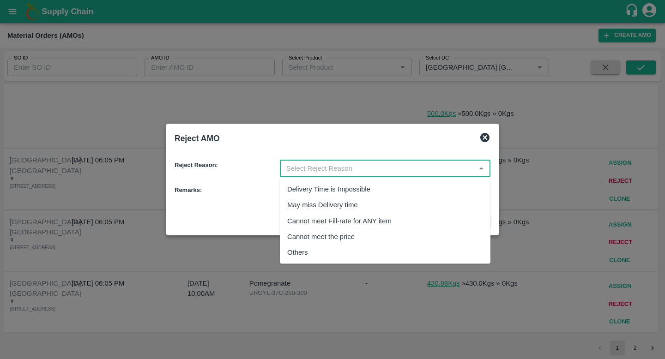
click at [414, 247] on div "Others" at bounding box center [385, 253] width 210 height 16
type input "Others"
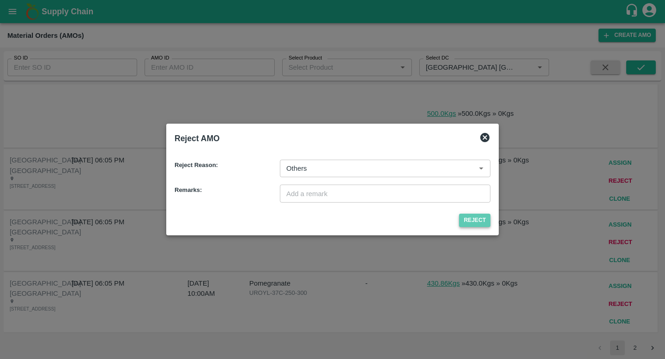
click at [473, 216] on button "Reject" at bounding box center [474, 220] width 31 height 13
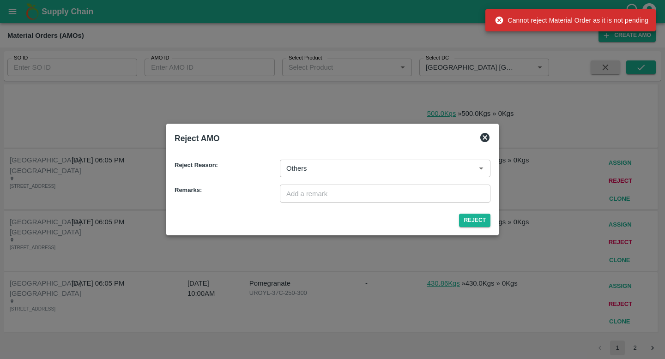
click at [481, 135] on icon at bounding box center [484, 137] width 9 height 9
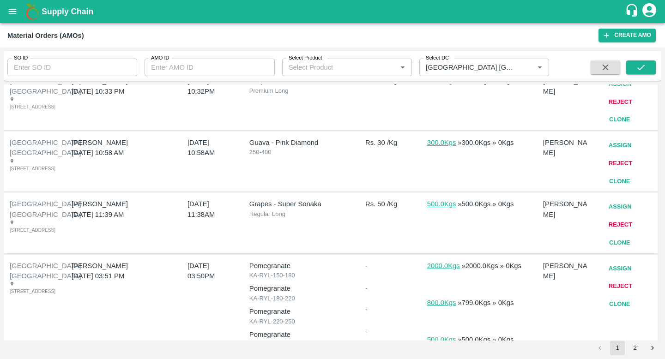
scroll to position [0, 0]
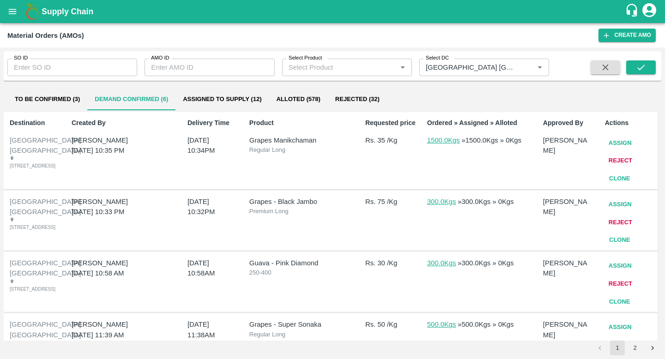
click at [15, 11] on icon "open drawer" at bounding box center [13, 11] width 8 height 5
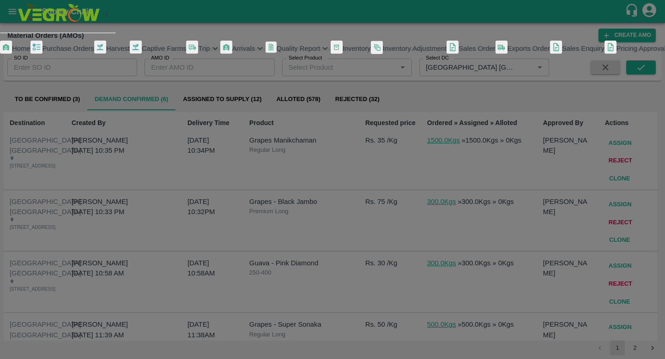
scroll to position [167, 0]
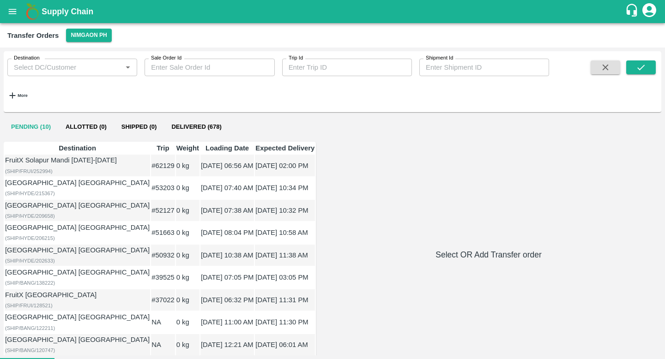
click at [73, 176] on td "FruitX Solapur Mandi 2024-2025 ( SHIP/FRUI/252994 )" at bounding box center [77, 166] width 145 height 22
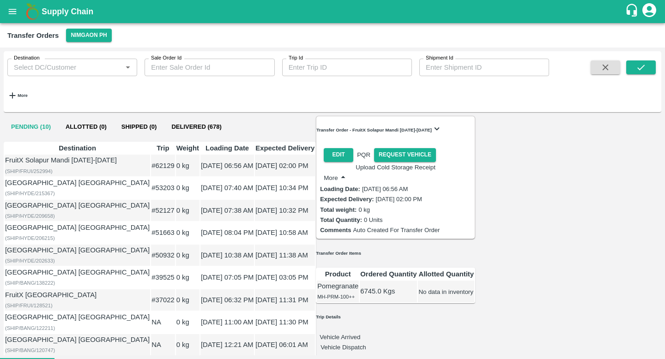
click at [348, 172] on icon "button" at bounding box center [343, 177] width 10 height 10
click at [348, 172] on button "More" at bounding box center [336, 178] width 24 height 12
click at [578, 53] on span "Delete" at bounding box center [568, 48] width 20 height 7
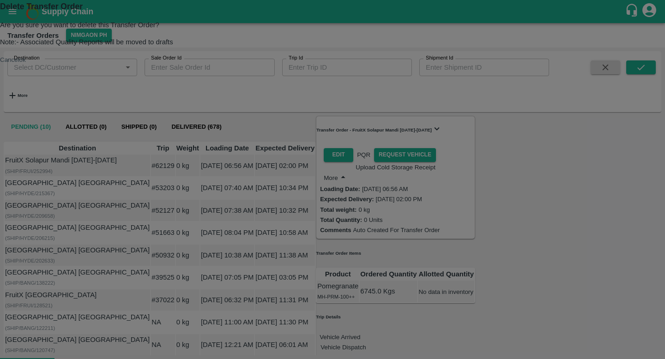
click at [26, 63] on button "ok" at bounding box center [22, 59] width 6 height 7
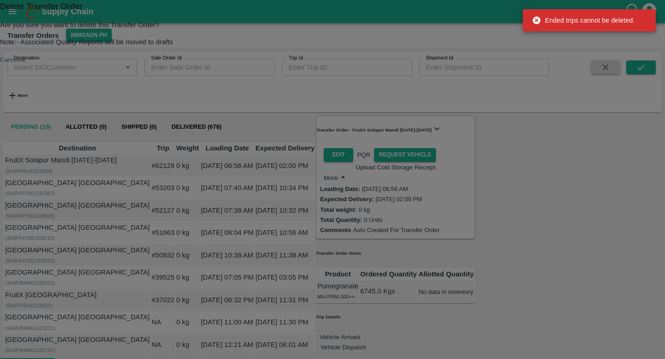
click at [26, 63] on button "ok" at bounding box center [22, 59] width 6 height 7
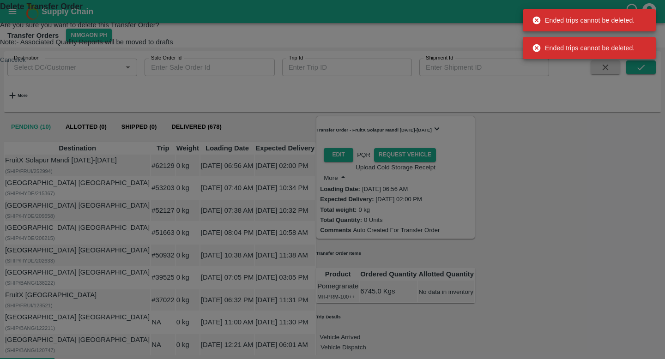
click at [19, 63] on button "Cancel" at bounding box center [9, 59] width 19 height 7
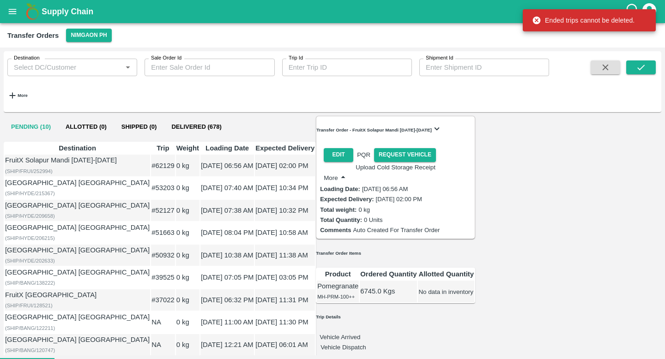
scroll to position [173, 0]
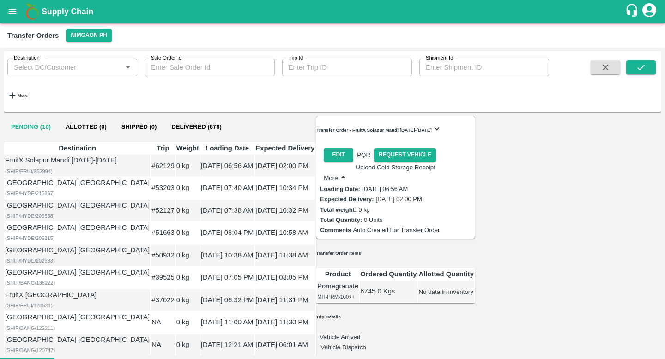
click at [200, 334] on td "28 May 2023, 12:21 AM" at bounding box center [227, 345] width 54 height 22
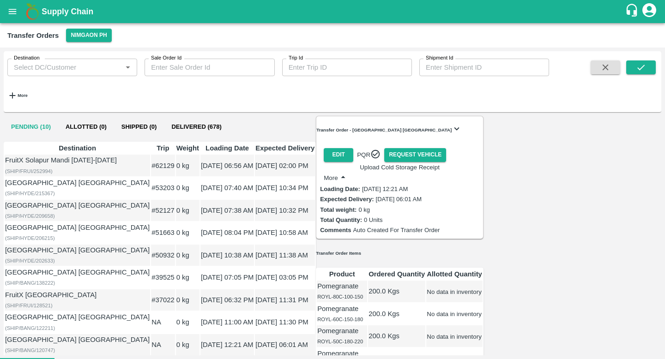
click at [348, 172] on button "More" at bounding box center [336, 178] width 24 height 12
click at [483, 196] on div "Edit PQR Request Vehicle Upload Cold Storage Receipt More Clone Delete View Log…" at bounding box center [399, 191] width 167 height 94
click at [176, 334] on td "0 kg" at bounding box center [188, 345] width 24 height 22
click at [336, 175] on button "More" at bounding box center [336, 178] width 24 height 12
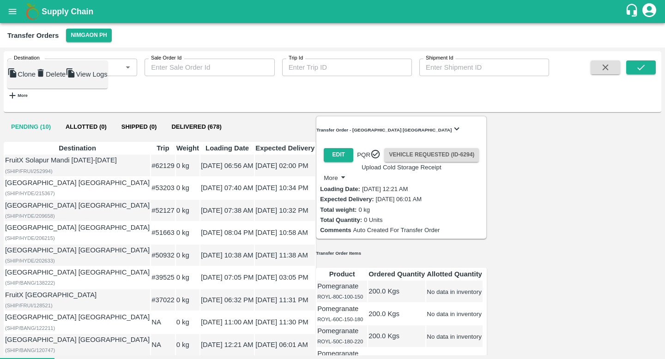
click at [66, 78] on span "Delete" at bounding box center [56, 74] width 20 height 7
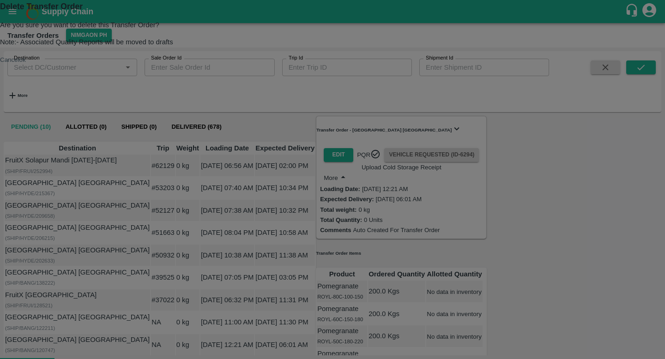
click at [26, 63] on button "ok" at bounding box center [22, 59] width 6 height 7
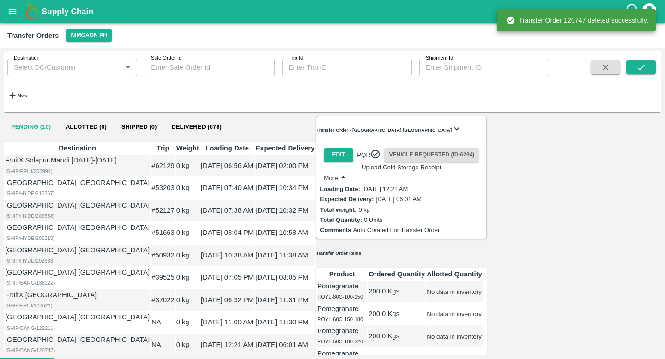
scroll to position [140, 0]
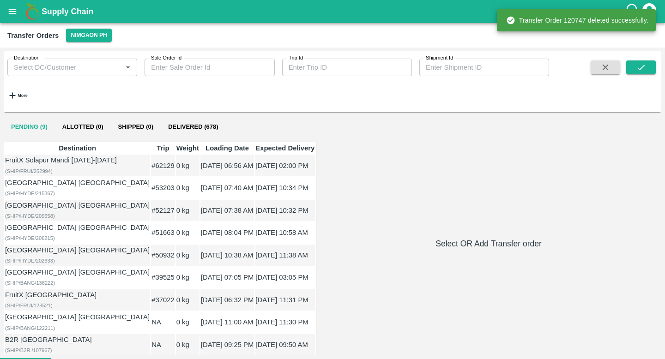
click at [176, 312] on td "0 kg" at bounding box center [188, 323] width 24 height 22
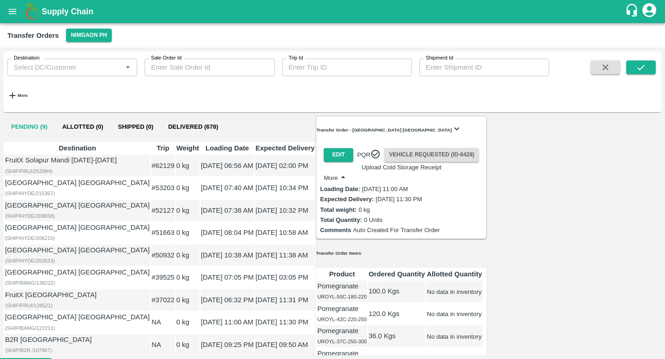
click at [324, 172] on button "More" at bounding box center [336, 178] width 24 height 12
click at [108, 85] on ul "Clone Delete View Logs" at bounding box center [57, 74] width 100 height 21
click at [338, 173] on button "More" at bounding box center [336, 178] width 24 height 12
click at [46, 81] on div at bounding box center [41, 74] width 10 height 13
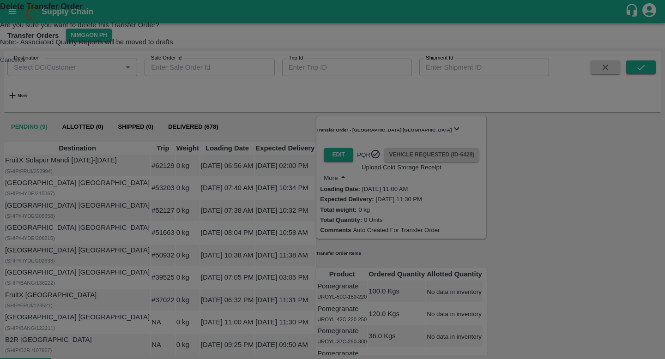
click at [26, 63] on button "ok" at bounding box center [22, 59] width 6 height 7
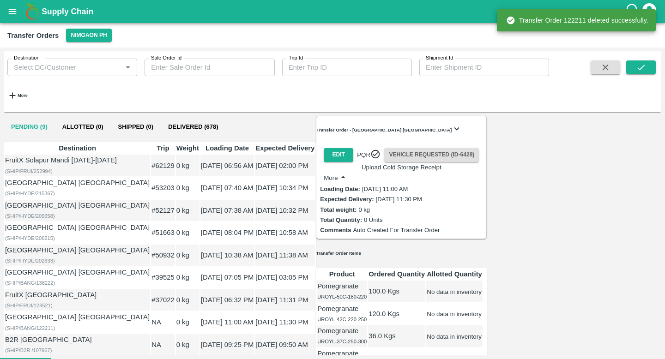
scroll to position [107, 0]
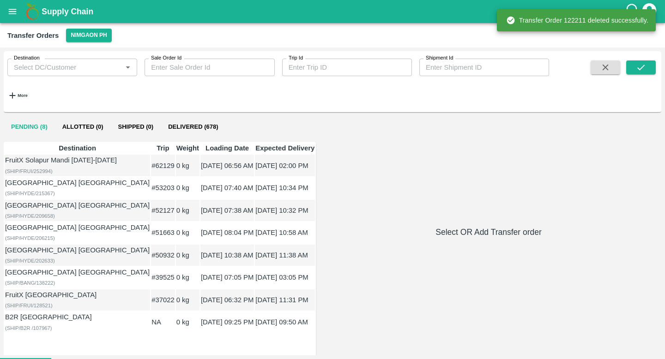
click at [200, 245] on td "14 Feb 2024, 10:38 AM" at bounding box center [227, 256] width 54 height 22
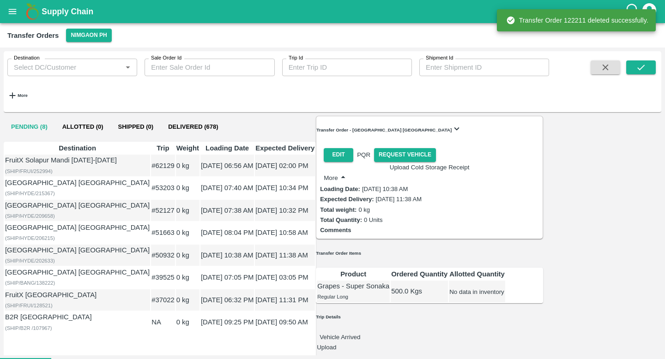
click at [200, 267] on td "07 Aug 2023, 07:05 PM" at bounding box center [227, 278] width 54 height 22
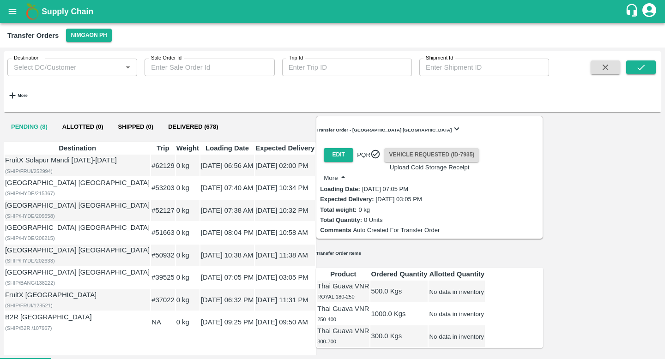
click at [333, 172] on button "More" at bounding box center [336, 178] width 24 height 12
click at [66, 78] on span "Delete" at bounding box center [56, 74] width 20 height 7
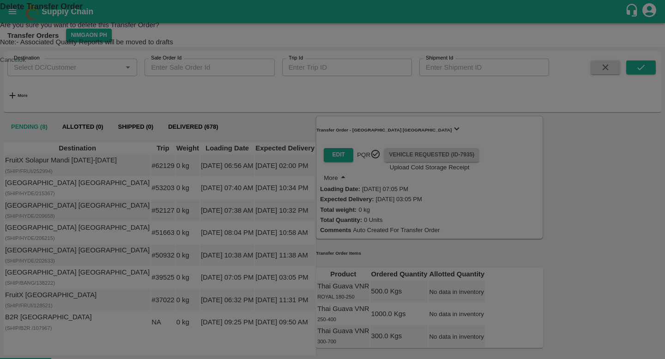
click at [26, 63] on button "ok" at bounding box center [22, 59] width 6 height 7
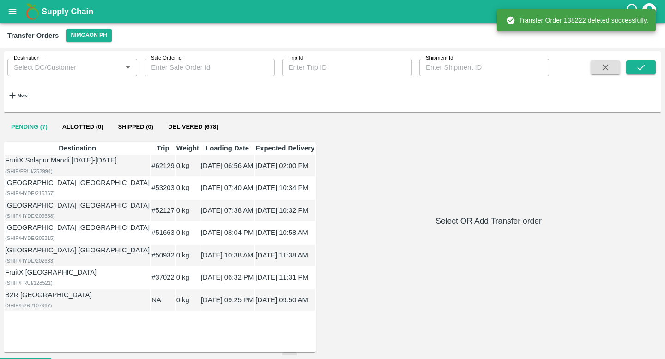
click at [200, 199] on td "15 Mar 2024, 07:40 AM" at bounding box center [227, 188] width 54 height 22
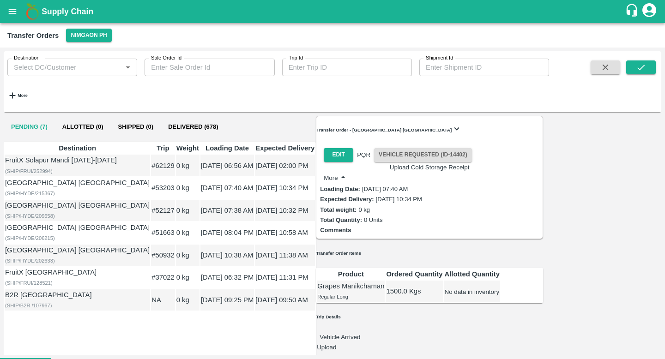
click at [331, 172] on button "More" at bounding box center [336, 178] width 24 height 12
click at [46, 81] on div at bounding box center [41, 74] width 10 height 13
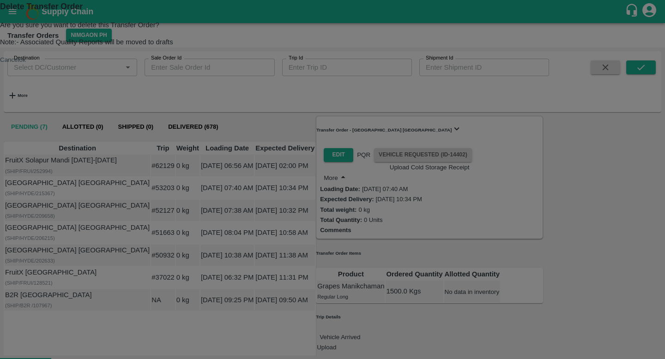
click at [26, 63] on button "ok" at bounding box center [22, 59] width 6 height 7
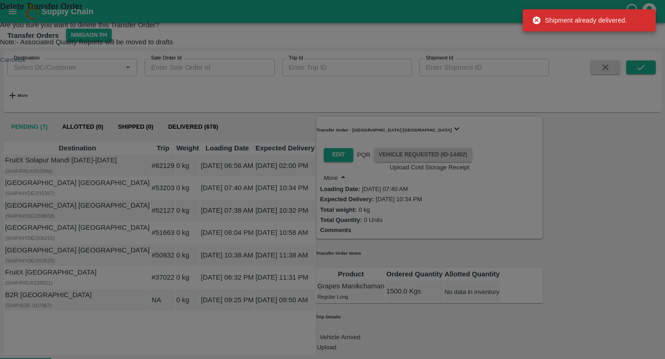
click at [26, 63] on button "ok" at bounding box center [22, 59] width 6 height 7
click at [19, 63] on button "Cancel" at bounding box center [9, 59] width 19 height 7
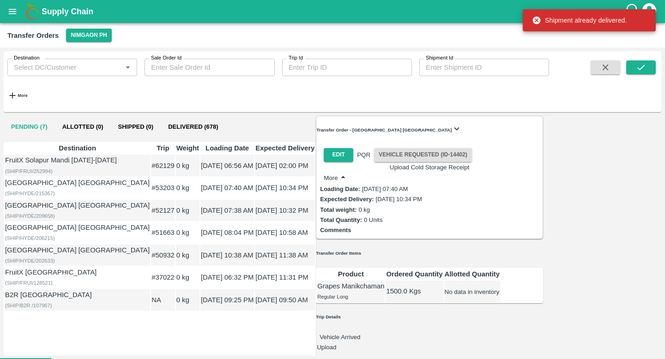
click at [176, 222] on td "0 kg" at bounding box center [188, 211] width 24 height 22
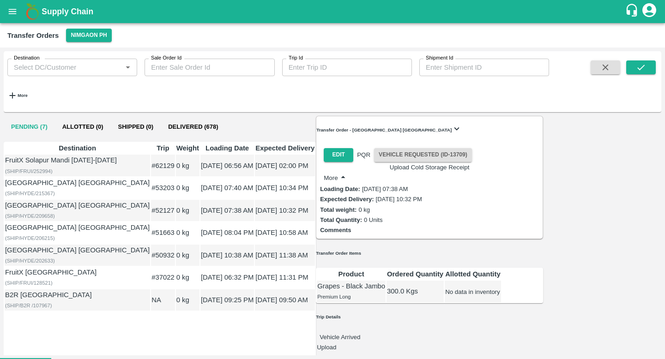
click at [343, 172] on icon "button" at bounding box center [343, 177] width 10 height 10
click at [331, 173] on button "More" at bounding box center [336, 178] width 24 height 12
click at [66, 81] on div "Delete" at bounding box center [51, 74] width 30 height 13
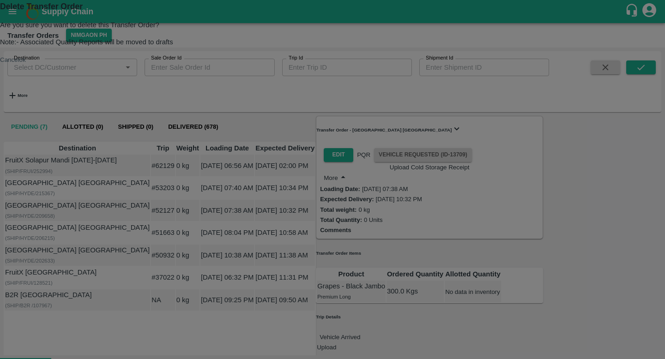
click at [26, 63] on button "ok" at bounding box center [22, 59] width 6 height 7
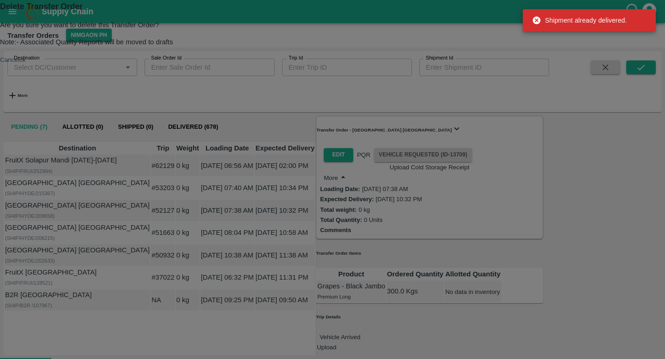
click at [26, 63] on button "ok" at bounding box center [22, 59] width 6 height 7
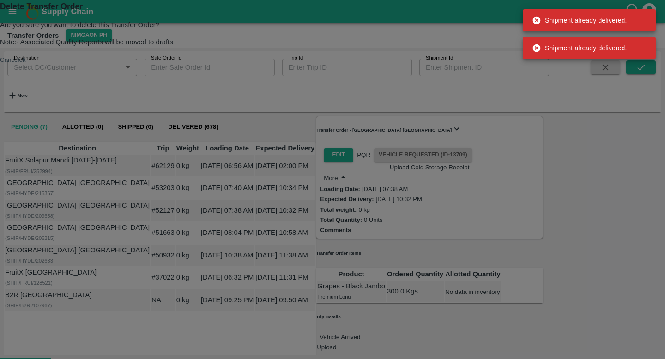
click at [19, 63] on button "Cancel" at bounding box center [9, 59] width 19 height 7
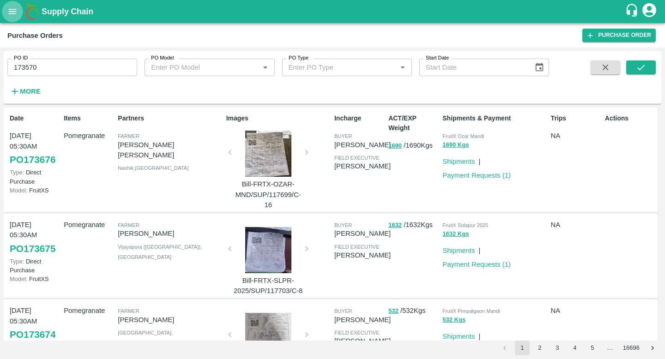
click at [7, 6] on button "open drawer" at bounding box center [12, 11] width 21 height 21
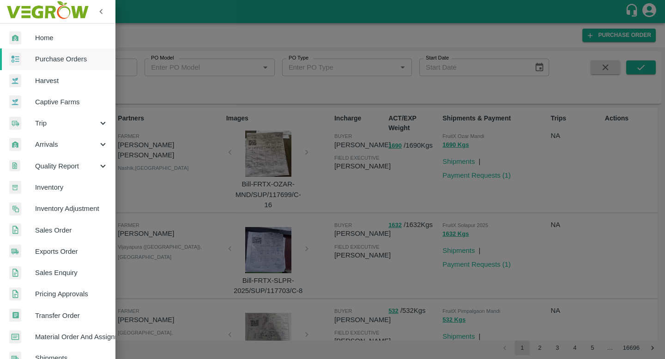
click at [72, 194] on link "Inventory" at bounding box center [57, 187] width 115 height 21
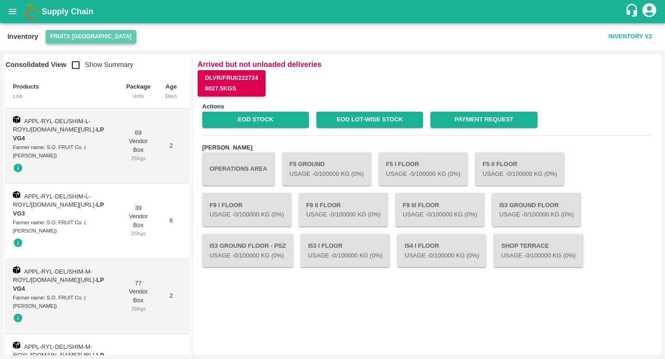
click at [93, 41] on button "FruitX [GEOGRAPHIC_DATA]" at bounding box center [91, 36] width 90 height 13
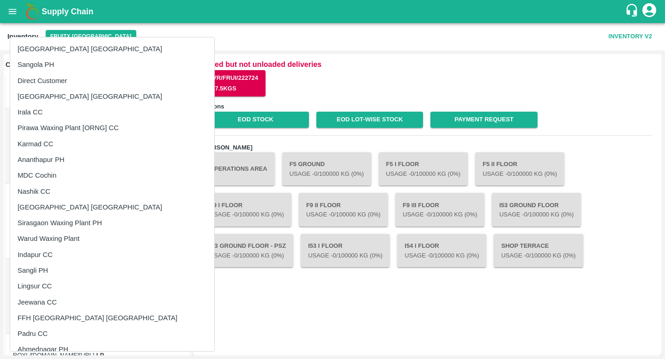
click at [328, 5] on div at bounding box center [332, 179] width 665 height 359
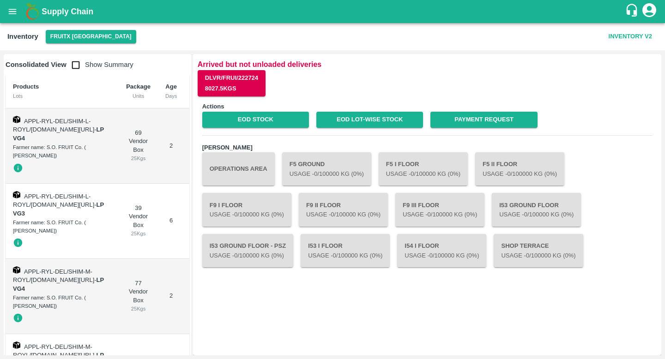
click at [18, 16] on button "open drawer" at bounding box center [12, 11] width 21 height 21
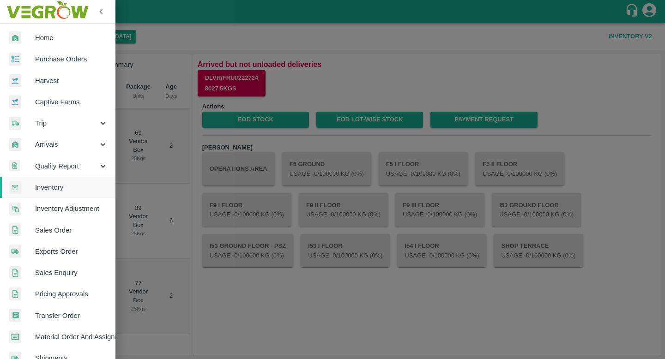
click at [228, 14] on div at bounding box center [332, 179] width 665 height 359
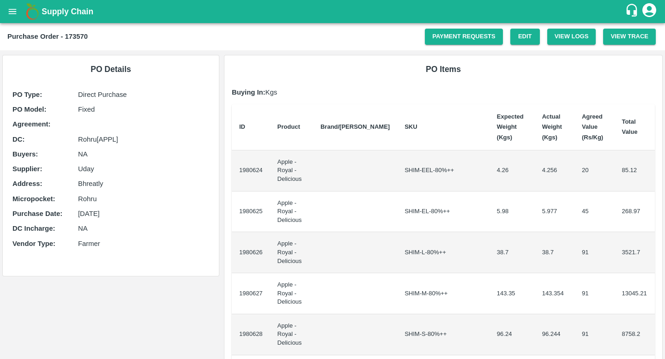
click at [17, 17] on button "open drawer" at bounding box center [12, 11] width 21 height 21
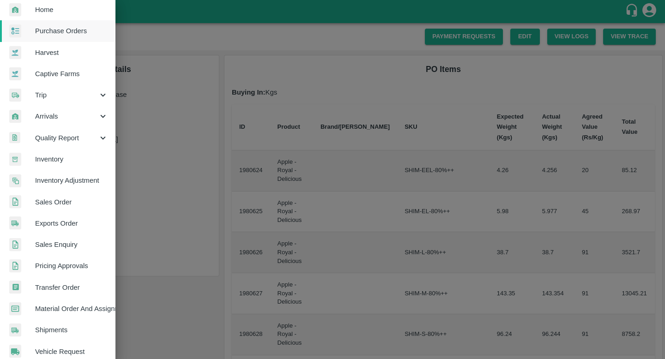
scroll to position [33, 0]
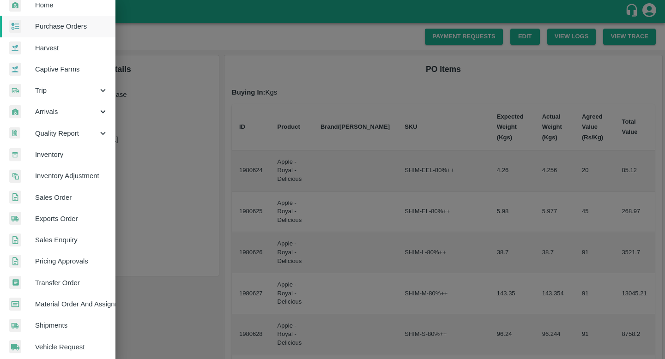
click at [72, 290] on link "Transfer Order" at bounding box center [57, 282] width 115 height 21
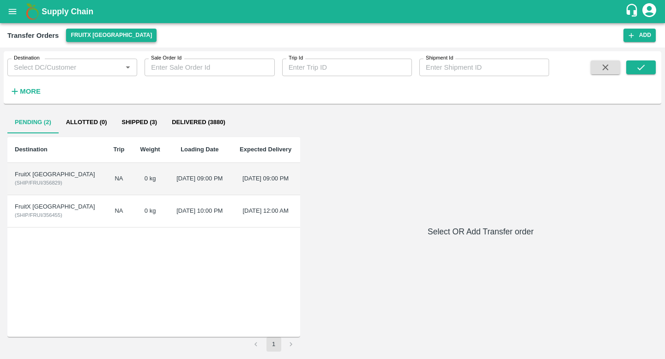
click at [112, 39] on button "FruitX [GEOGRAPHIC_DATA]" at bounding box center [111, 35] width 90 height 13
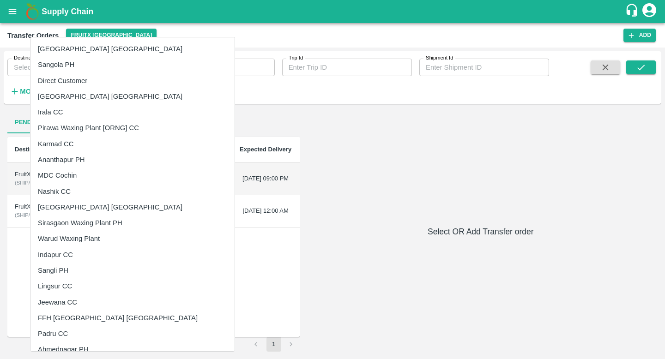
click at [112, 132] on li "Pirawa Waxing Plant [ORNG] CC" at bounding box center [132, 128] width 204 height 16
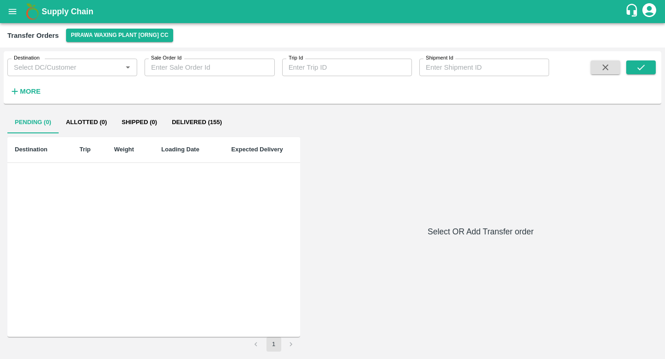
click at [13, 22] on button "open drawer" at bounding box center [12, 11] width 21 height 21
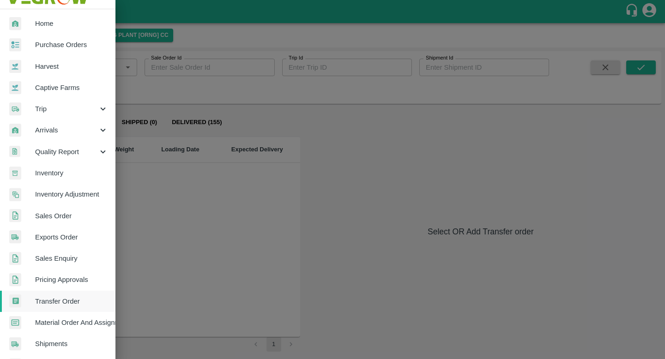
scroll to position [18, 0]
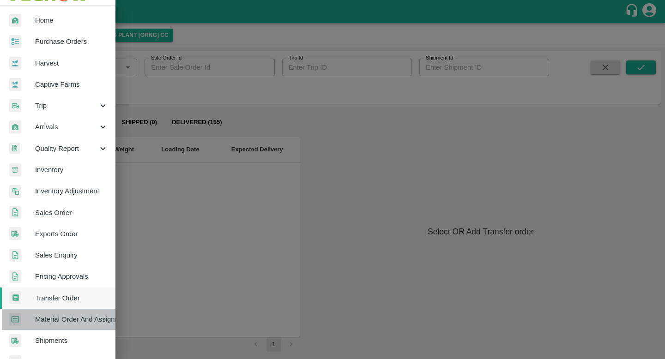
click at [83, 313] on link "Material Order And Assignment" at bounding box center [57, 319] width 115 height 21
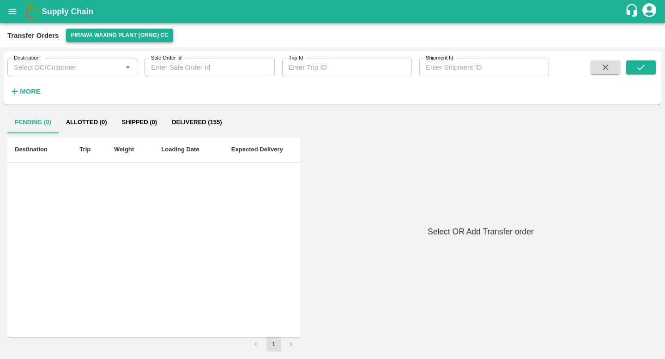
click at [118, 29] on button "Pirawa Waxing Plant [ORNG] CC" at bounding box center [119, 35] width 107 height 13
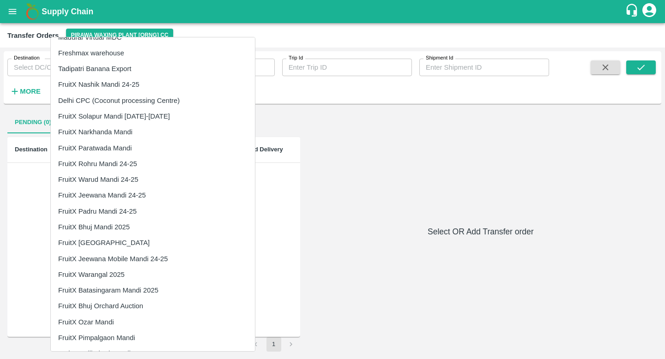
scroll to position [849, 0]
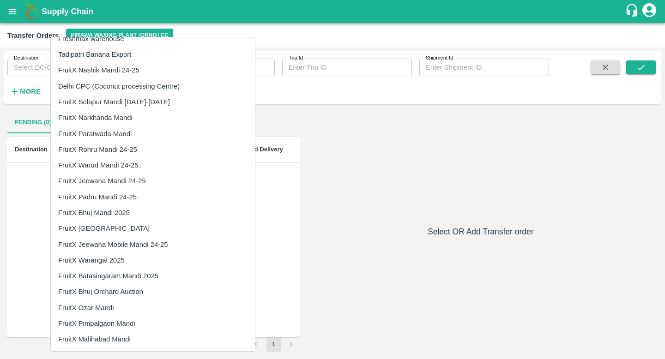
click at [296, 225] on div at bounding box center [332, 179] width 665 height 359
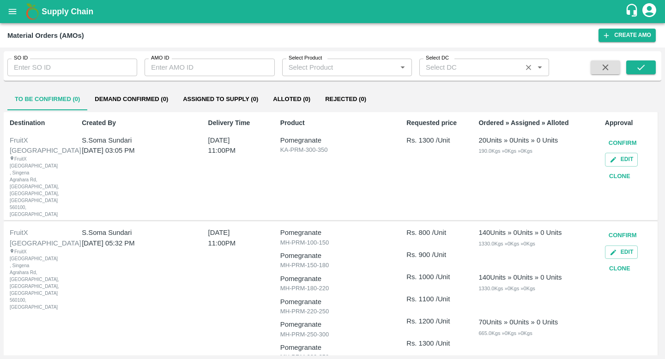
click at [453, 70] on input "Select DC" at bounding box center [470, 67] width 97 height 12
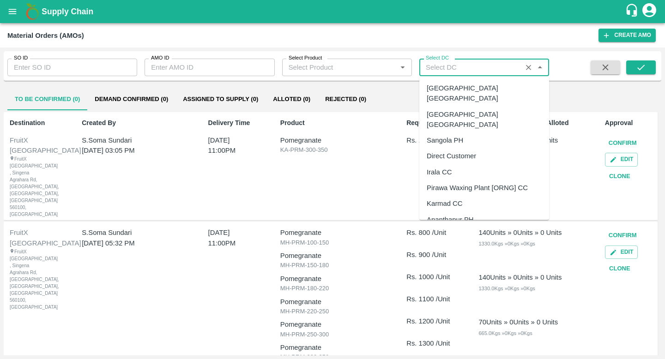
click at [462, 182] on div "Pirawa Waxing Plant [ORNG] CC" at bounding box center [476, 187] width 101 height 10
type input "Pirawa Waxing Plant [ORNG] CC"
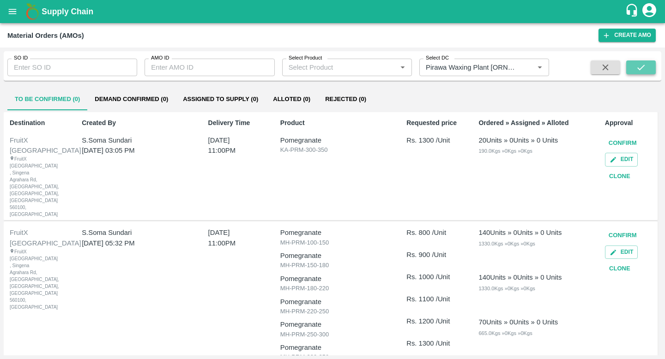
click at [635, 65] on icon "submit" at bounding box center [640, 67] width 10 height 10
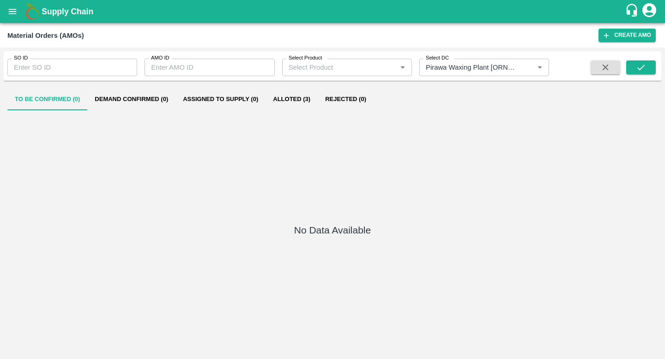
click at [300, 104] on button "Alloted (3)" at bounding box center [291, 99] width 52 height 22
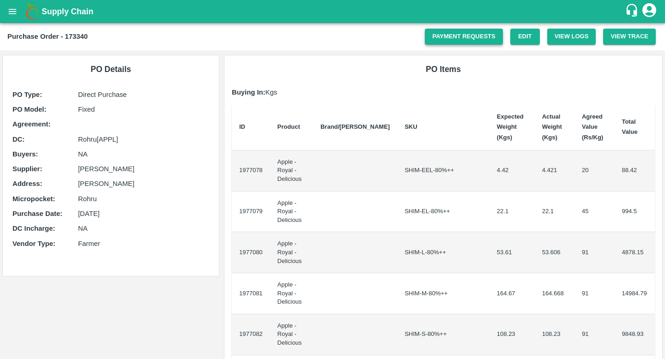
click at [494, 43] on link "Payment Requests" at bounding box center [464, 37] width 78 height 16
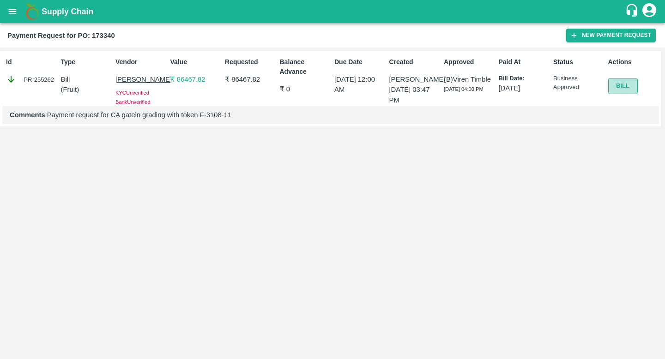
click at [628, 83] on button "Bill" at bounding box center [623, 86] width 30 height 16
